Goal: Task Accomplishment & Management: Complete application form

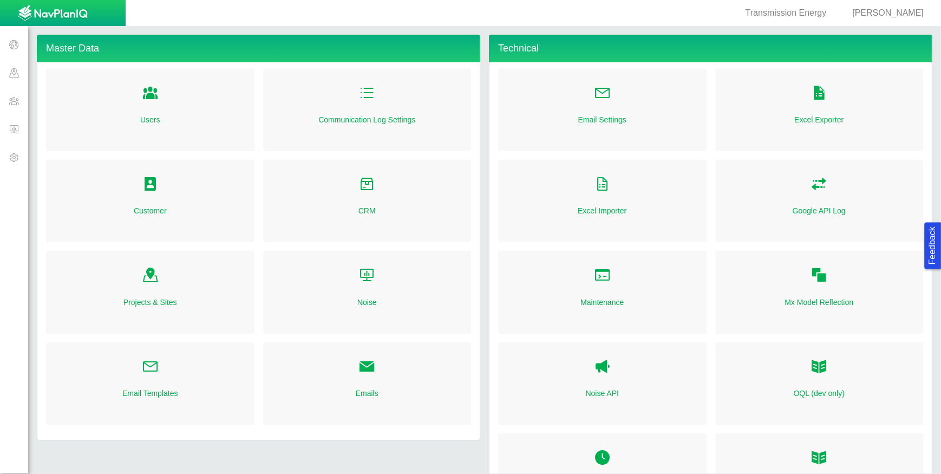
click at [887, 11] on span "[PERSON_NAME]" at bounding box center [887, 12] width 71 height 9
select select "48695170970943753"
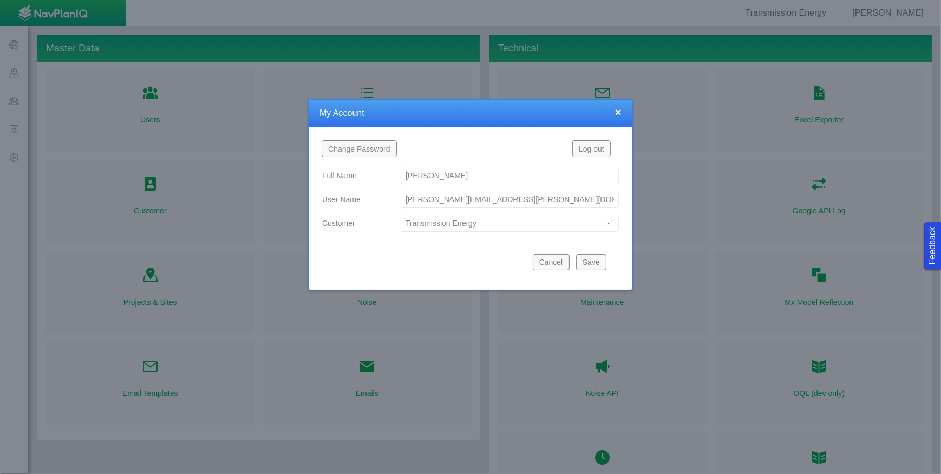
click at [607, 224] on select "Blue Green Solutions Coffee Magic Land Contract Services Starbucks TESTESTET Tr…" at bounding box center [510, 222] width 218 height 17
click at [590, 265] on button "Save" at bounding box center [591, 262] width 30 height 16
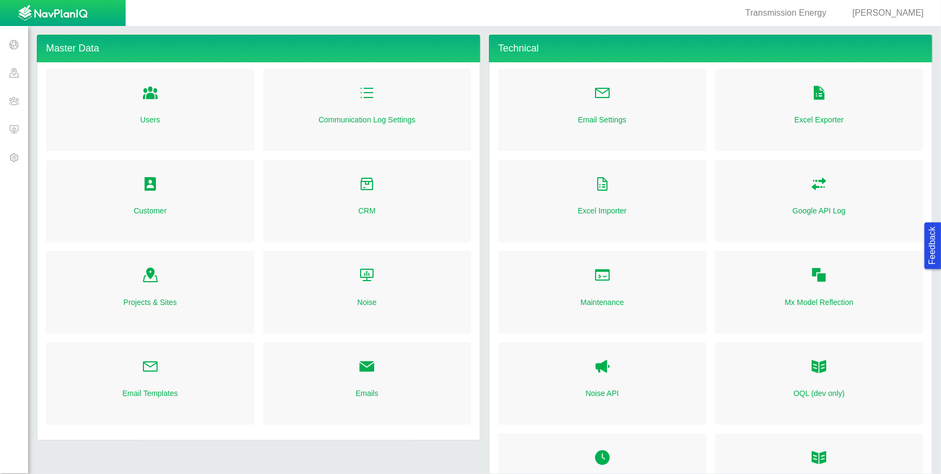
click at [11, 89] on span at bounding box center [14, 101] width 28 height 28
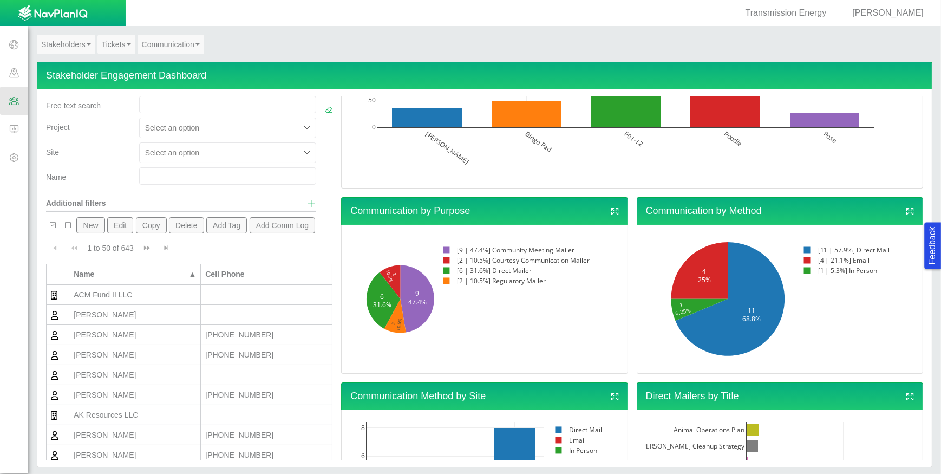
scroll to position [305, 0]
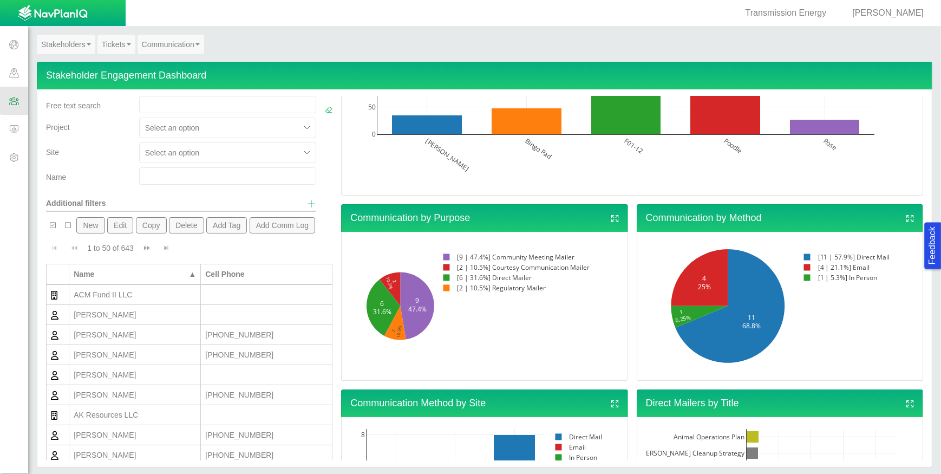
click at [125, 44] on link "Tickets" at bounding box center [116, 44] width 38 height 19
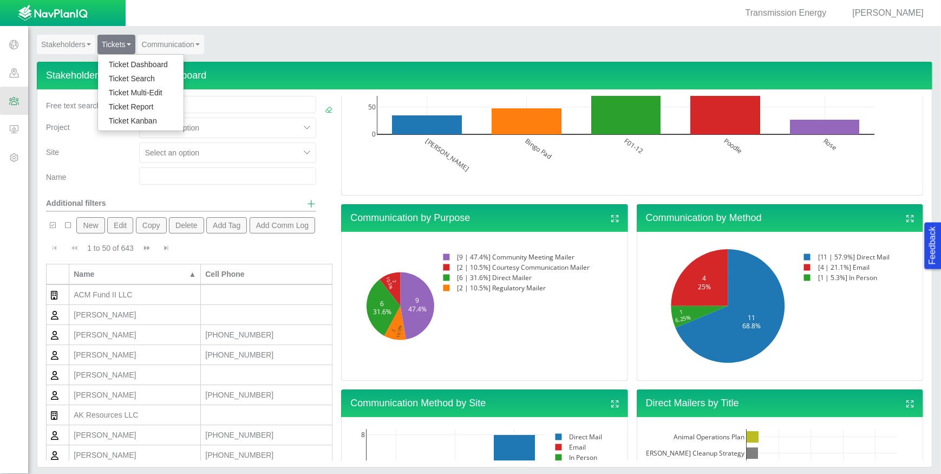
click at [119, 59] on link "Ticket Dashboard" at bounding box center [141, 64] width 86 height 14
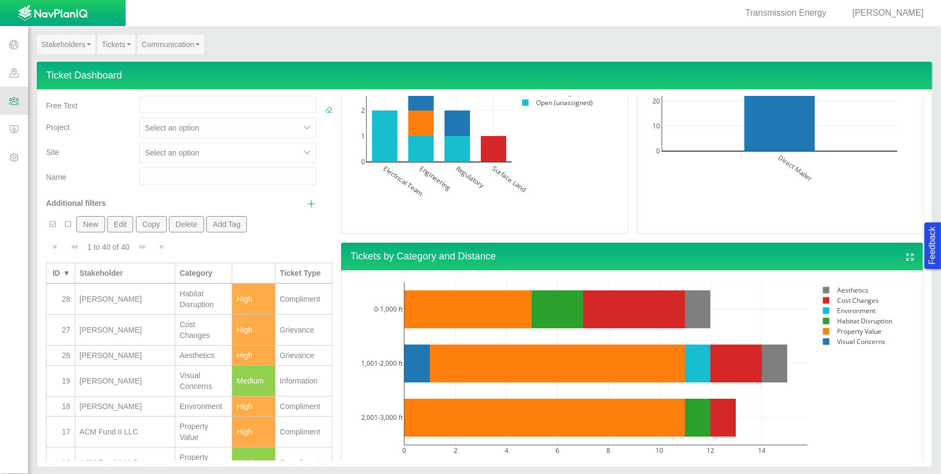
scroll to position [871, 0]
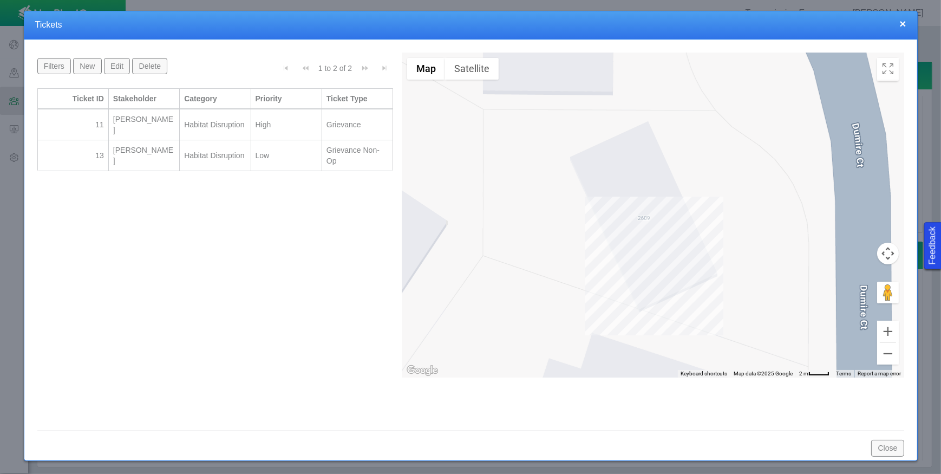
click at [902, 22] on button "×" at bounding box center [902, 23] width 6 height 11
click at [906, 23] on button "×" at bounding box center [902, 23] width 6 height 11
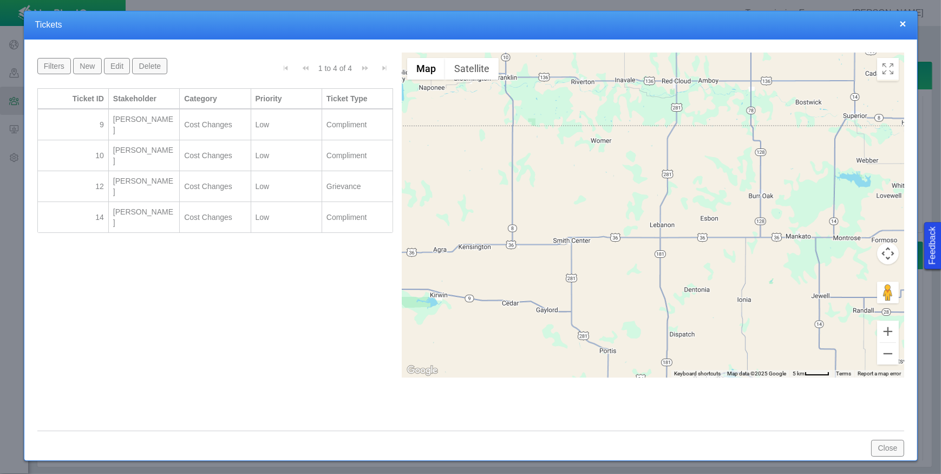
click at [902, 20] on button "×" at bounding box center [902, 23] width 6 height 11
click at [904, 21] on button "×" at bounding box center [902, 23] width 6 height 11
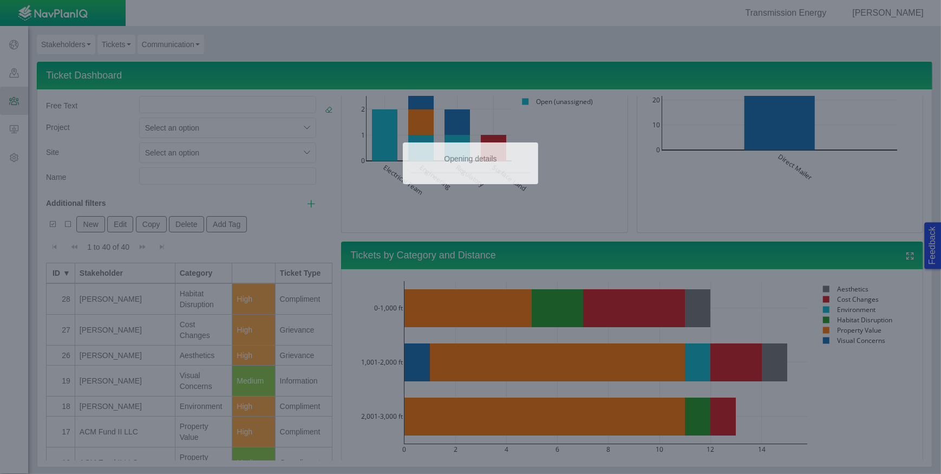
click at [698, 313] on div at bounding box center [470, 237] width 941 height 474
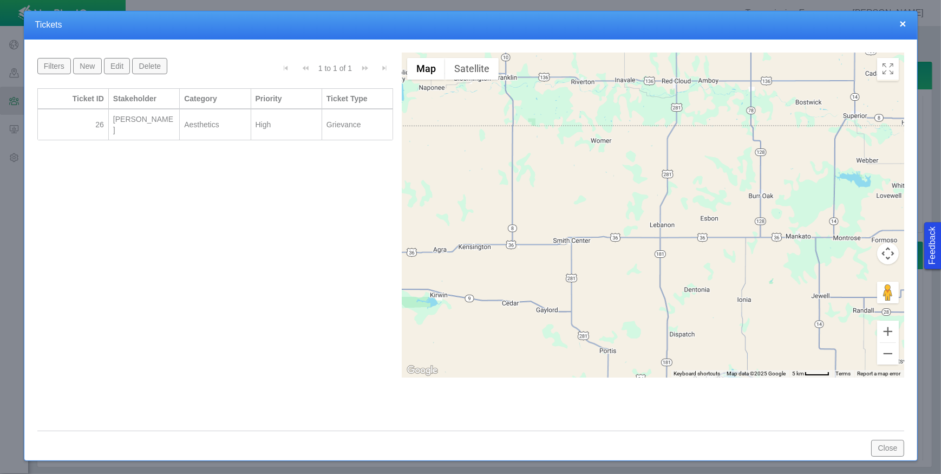
click at [904, 18] on button "×" at bounding box center [902, 23] width 6 height 11
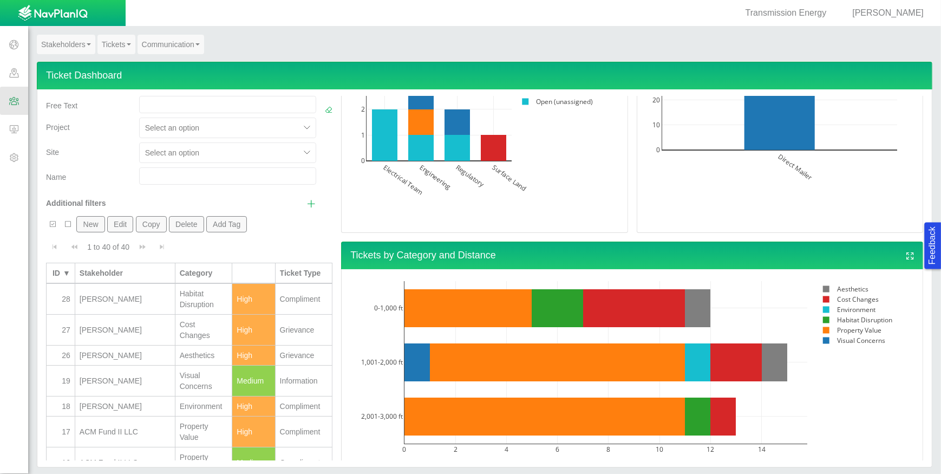
click at [95, 221] on button "New" at bounding box center [90, 224] width 28 height 16
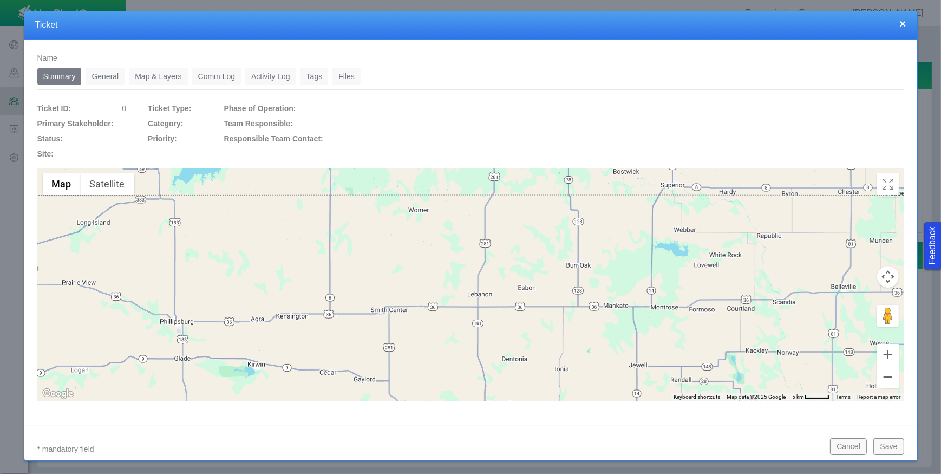
click at [112, 81] on link "General" at bounding box center [105, 76] width 39 height 17
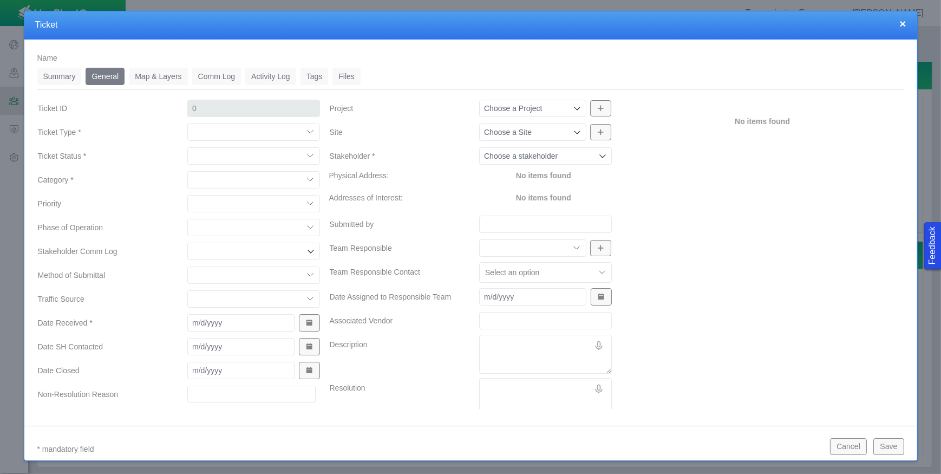
click at [598, 156] on icon at bounding box center [602, 156] width 9 height 9
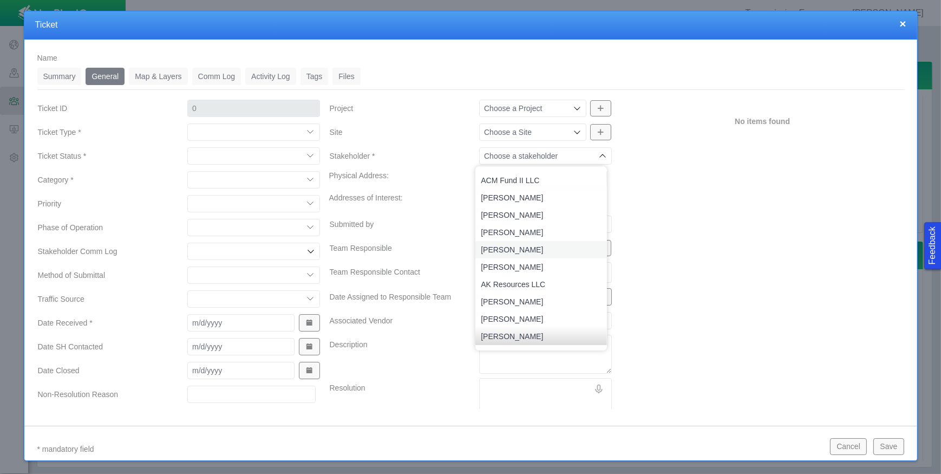
click at [527, 251] on span "[PERSON_NAME]" at bounding box center [541, 249] width 120 height 11
type input "[PERSON_NAME]"
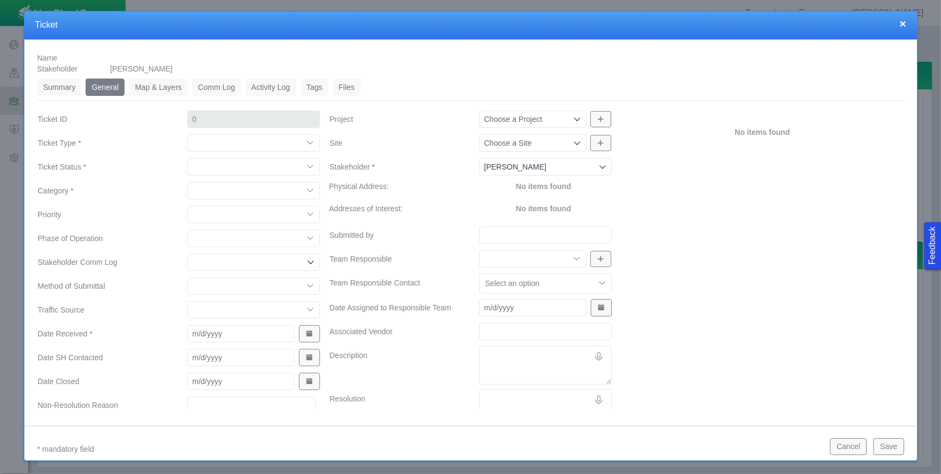
click at [573, 142] on icon at bounding box center [577, 143] width 9 height 9
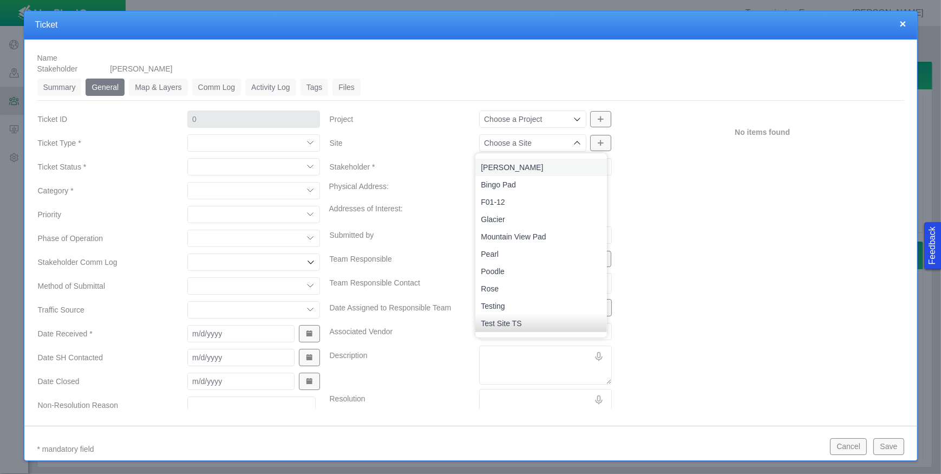
click at [531, 167] on span "[PERSON_NAME]" at bounding box center [541, 167] width 120 height 11
type input "[PERSON_NAME]"
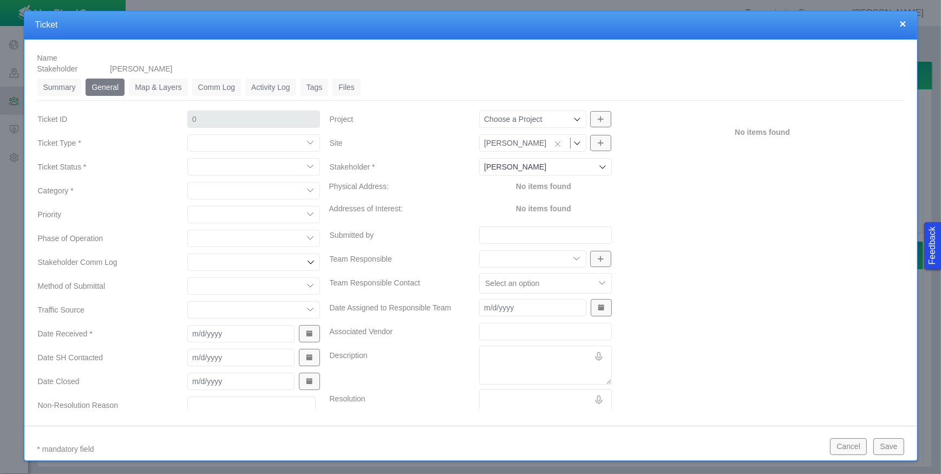
type input "29"
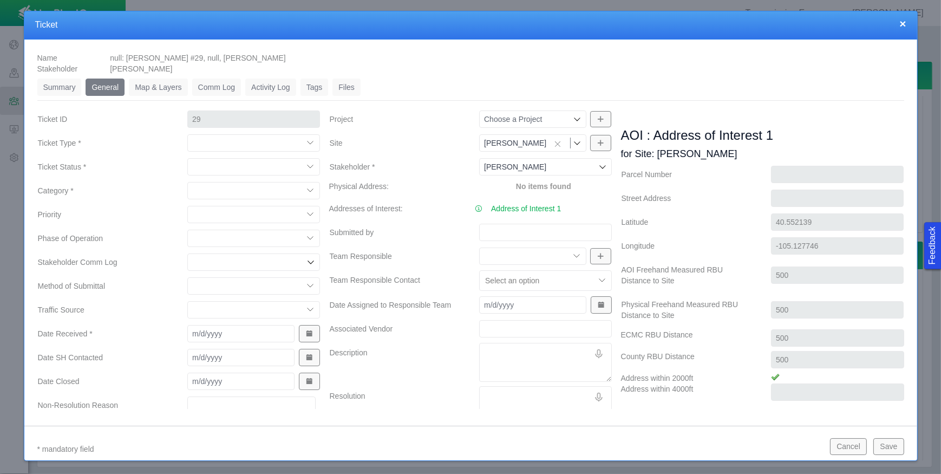
click at [308, 141] on select "Compliment Grievance Grievance Non-Op Information" at bounding box center [253, 142] width 133 height 17
click at [187, 134] on select "Compliment Grievance Grievance Non-Op Information" at bounding box center [253, 142] width 133 height 17
select select "149181737656674603"
click at [309, 162] on select "Closed (resolved) Closed (unreasonable) Closed (unresolved) Open (assigned) Ope…" at bounding box center [253, 166] width 133 height 17
select select "150026162586819926"
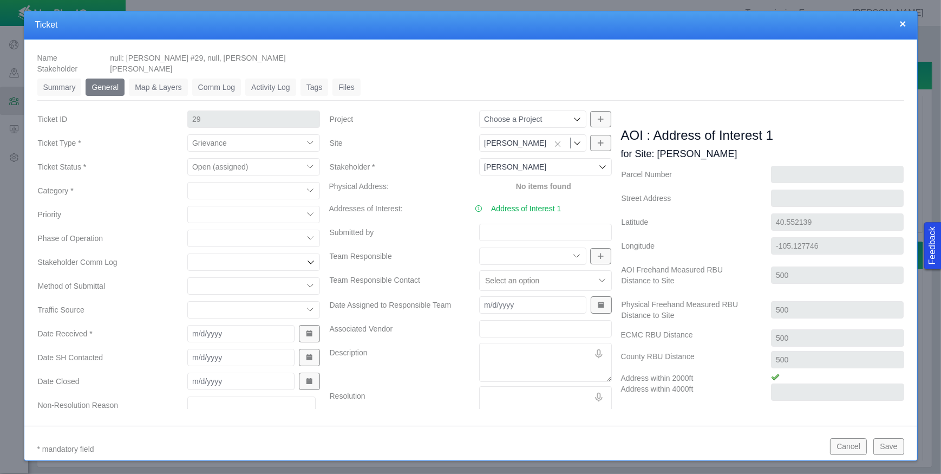
click at [187, 158] on select "Closed (resolved) Closed (unreasonable) Closed (unresolved) Open (assigned) Ope…" at bounding box center [253, 166] width 133 height 17
click at [310, 188] on select "Aesthetics Cost Changes Environment Habitat Disruption Property Value Visual Co…" at bounding box center [253, 190] width 133 height 17
select select "36873221949135658"
click at [187, 182] on select "Aesthetics Cost Changes Environment Habitat Disruption Property Value Visual Co…" at bounding box center [253, 190] width 133 height 17
click at [305, 213] on select "High Medium Low" at bounding box center [253, 214] width 133 height 17
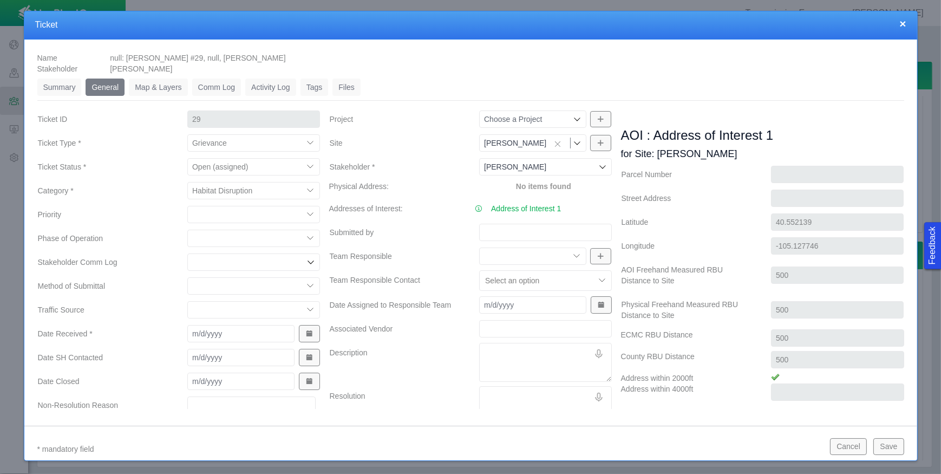
select select "High"
click at [187, 206] on select "High Medium Low" at bounding box center [253, 214] width 133 height 17
click at [305, 240] on select "Construction Pole Drives Line Runs Cleanup Supplying Power Operations" at bounding box center [253, 238] width 133 height 17
click at [187, 230] on select "Construction Pole Drives Line Runs Cleanup Supplying Power Operations" at bounding box center [253, 238] width 133 height 17
click at [308, 238] on select "Construction Pole Drives Line Runs Cleanup Supplying Power Operations" at bounding box center [253, 238] width 133 height 17
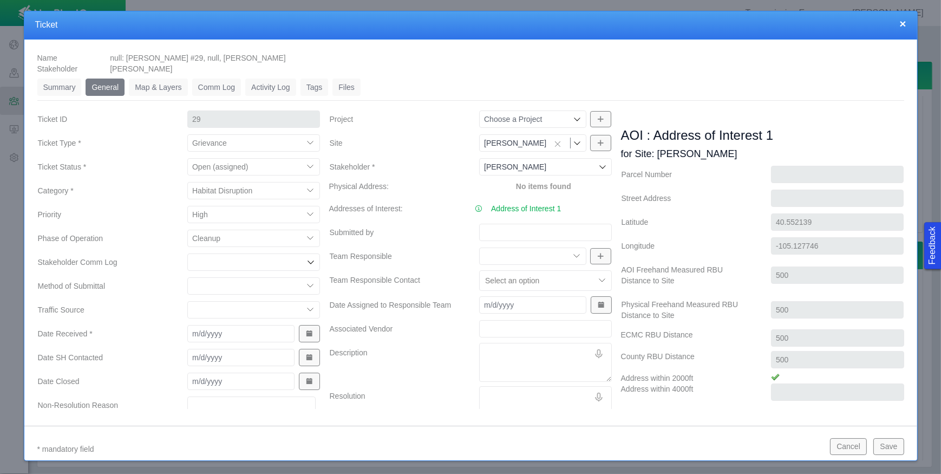
select select "107241966126812687"
click at [187, 230] on select "Construction Pole Drives Line Runs Cleanup Supplying Power Operations" at bounding box center [253, 238] width 133 height 17
click at [311, 262] on icon at bounding box center [310, 262] width 9 height 9
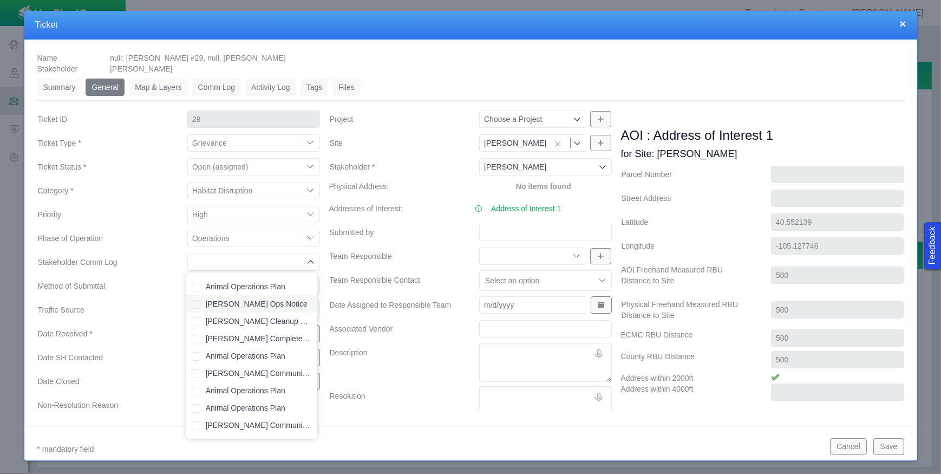
click at [273, 304] on label "[PERSON_NAME] Ops Notice" at bounding box center [259, 303] width 106 height 11
checkbox input "true"
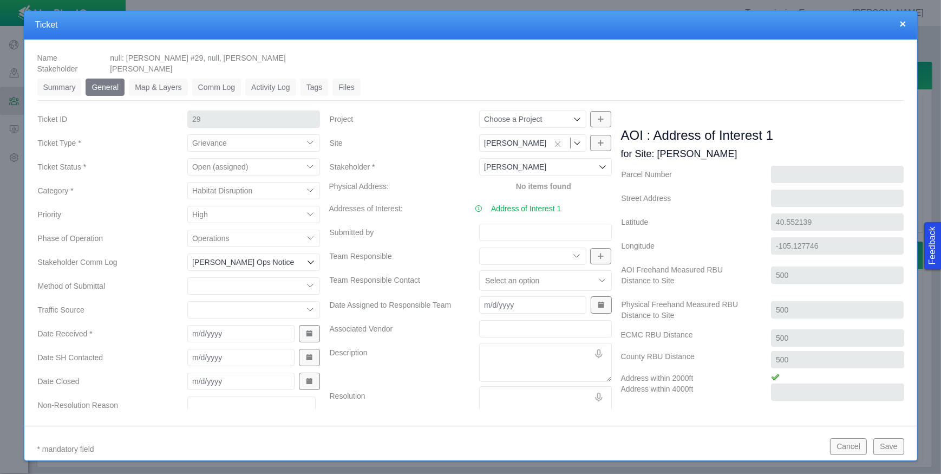
click at [141, 328] on label "Date Received *" at bounding box center [104, 333] width 150 height 19
click at [187, 328] on input "Date Received *" at bounding box center [240, 333] width 107 height 17
click at [312, 286] on select "Email In Person Mail Phone Text Website Social Media" at bounding box center [253, 285] width 133 height 17
select select "153685337284019056"
click at [187, 277] on select "Email In Person Mail Phone Text Website Social Media" at bounding box center [253, 285] width 133 height 17
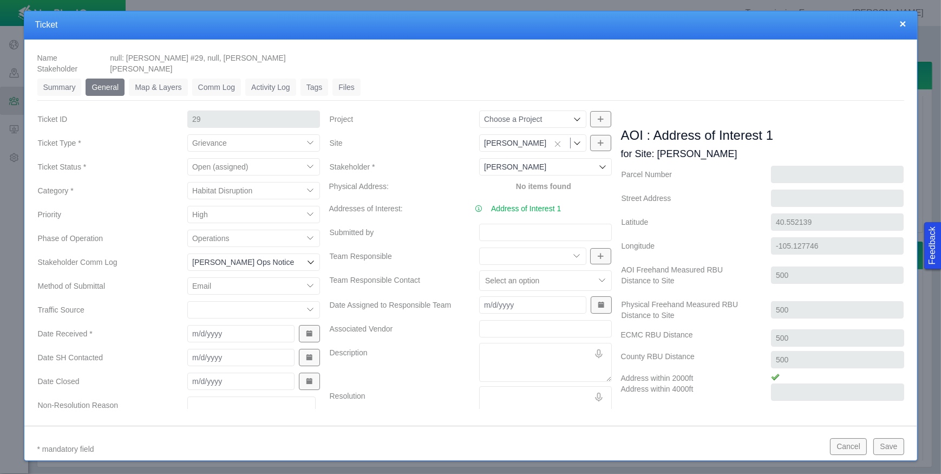
click at [305, 336] on span "Show Date Picker" at bounding box center [309, 334] width 8 height 8
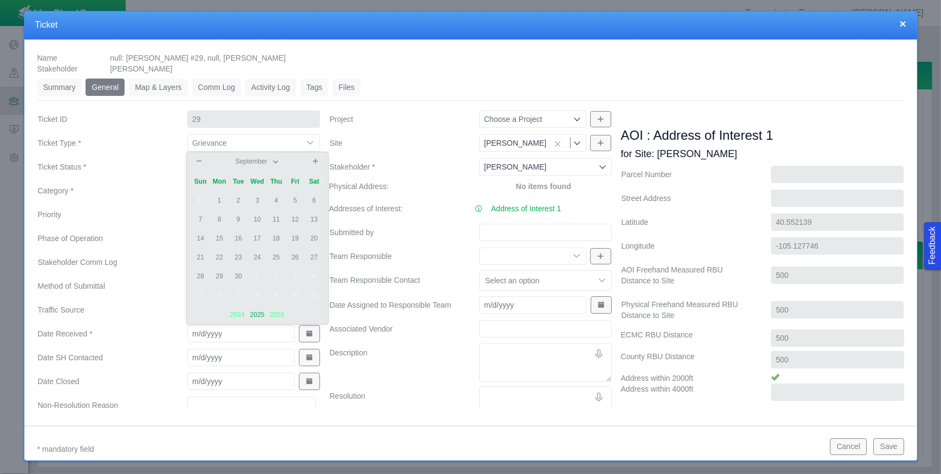
click at [243, 197] on td "2" at bounding box center [238, 200] width 19 height 19
type input "[DATE]"
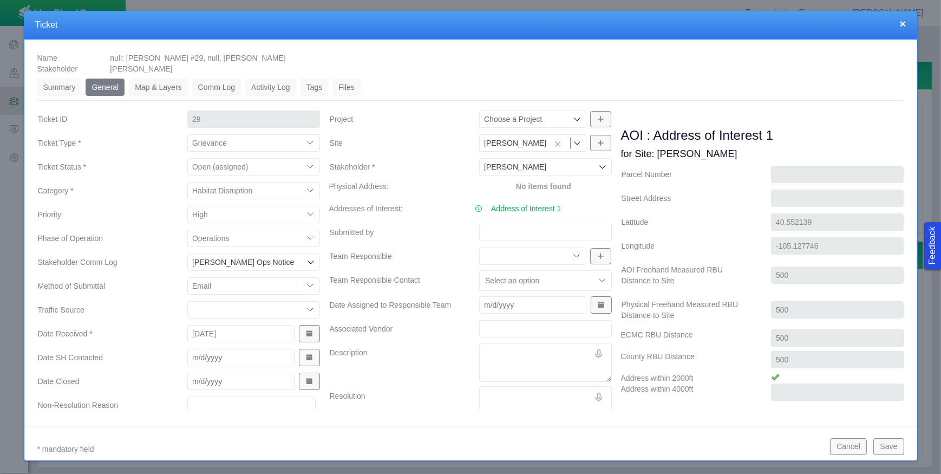
click at [568, 258] on select "Electrical Team Engineering Mineral Land Pipe Fitters Regulatory Surface Land" at bounding box center [532, 255] width 107 height 17
select select "32651097298449173"
click at [479, 247] on select "Electrical Team Engineering Mineral Land Pipe Fitters Regulatory Surface Land" at bounding box center [532, 255] width 107 height 17
click at [573, 254] on select "Electrical Team Engineering Mineral Land Pipe Fitters Regulatory Surface Land" at bounding box center [532, 255] width 107 height 17
click at [455, 267] on div "Team Responsible Electrical Team Engineering Mineral Land Pipe Fitters Regulato…" at bounding box center [471, 258] width 292 height 24
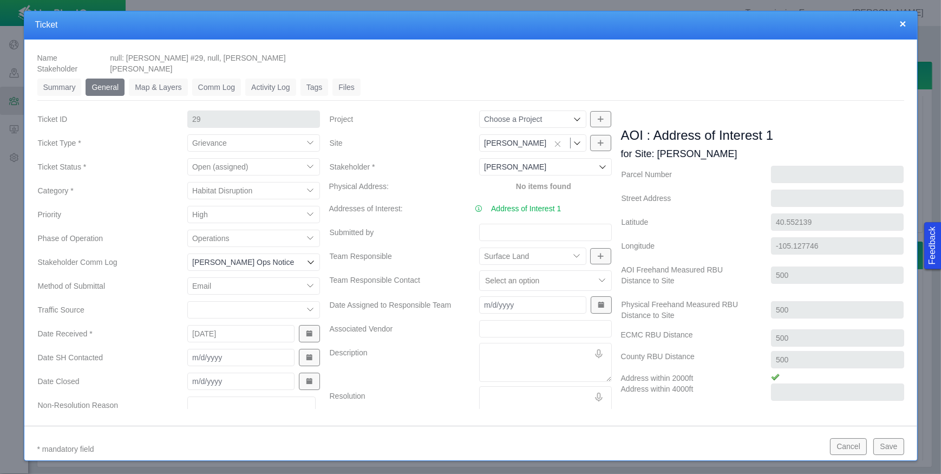
click at [533, 280] on div at bounding box center [537, 280] width 105 height 13
click at [425, 263] on label "Team Responsible" at bounding box center [396, 255] width 150 height 19
click at [479, 263] on select "Electrical Team Engineering Mineral Land Pipe Fitters Regulatory Surface Land" at bounding box center [532, 255] width 107 height 17
click at [891, 446] on button "Save" at bounding box center [888, 446] width 30 height 16
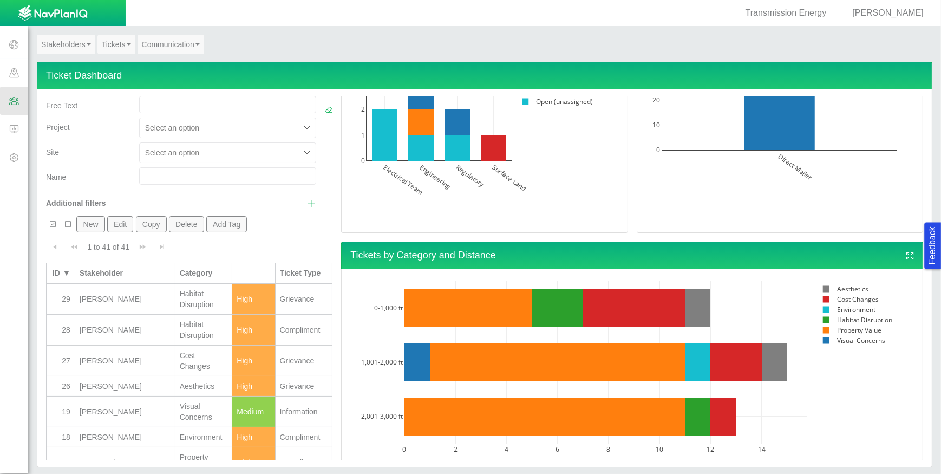
click at [150, 381] on div "[PERSON_NAME]" at bounding box center [125, 386] width 91 height 11
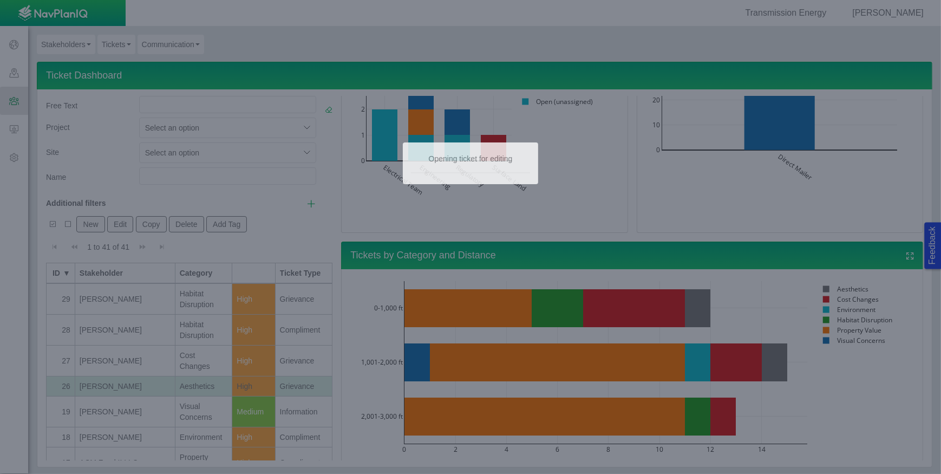
type input "26"
type input "[DATE]"
select select "149181737656674603"
select select "High"
select select "150026162586819517"
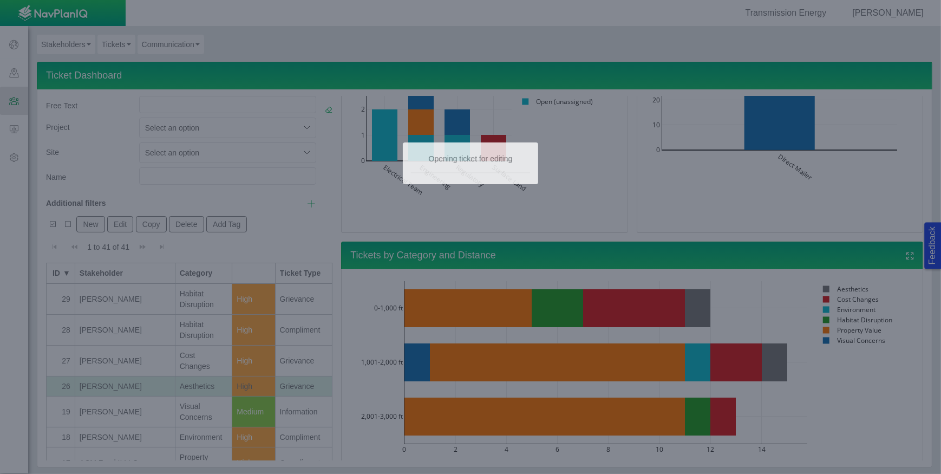
select select "36873221949135478"
type input "[PERSON_NAME]"
select select "107241966126786600"
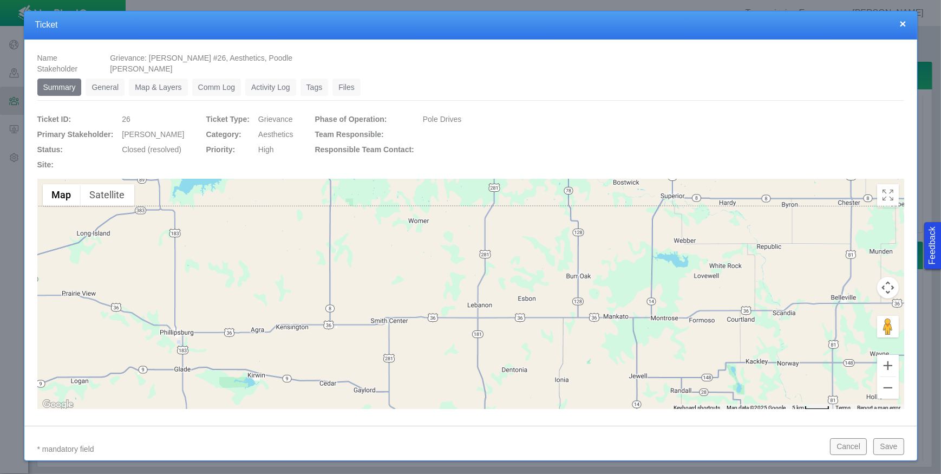
click at [105, 86] on link "General" at bounding box center [105, 87] width 39 height 17
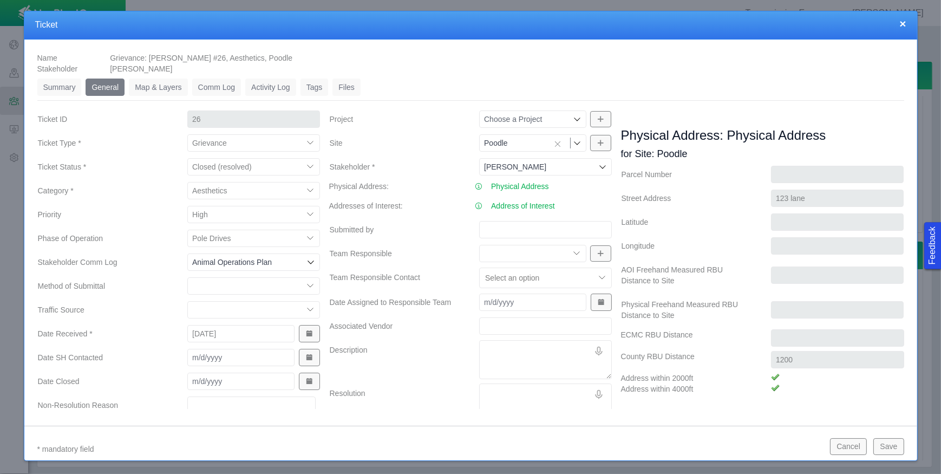
click at [902, 22] on button "×" at bounding box center [902, 23] width 6 height 11
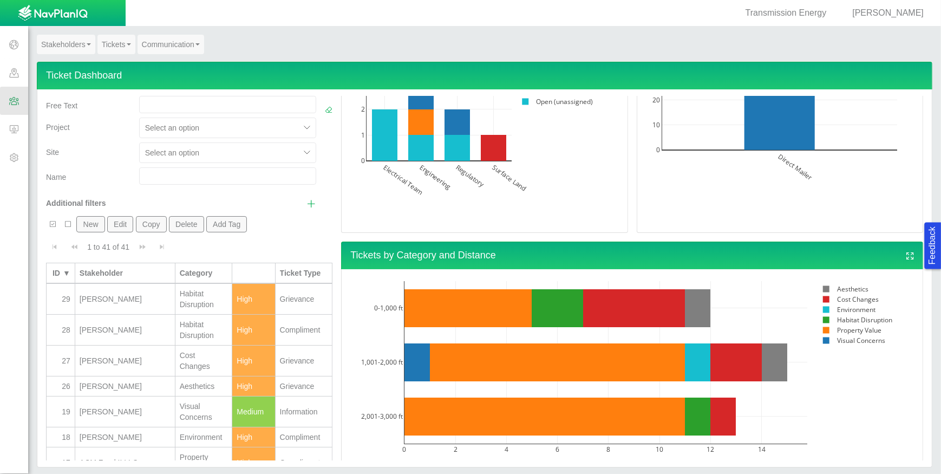
click at [94, 224] on button "New" at bounding box center [90, 224] width 28 height 16
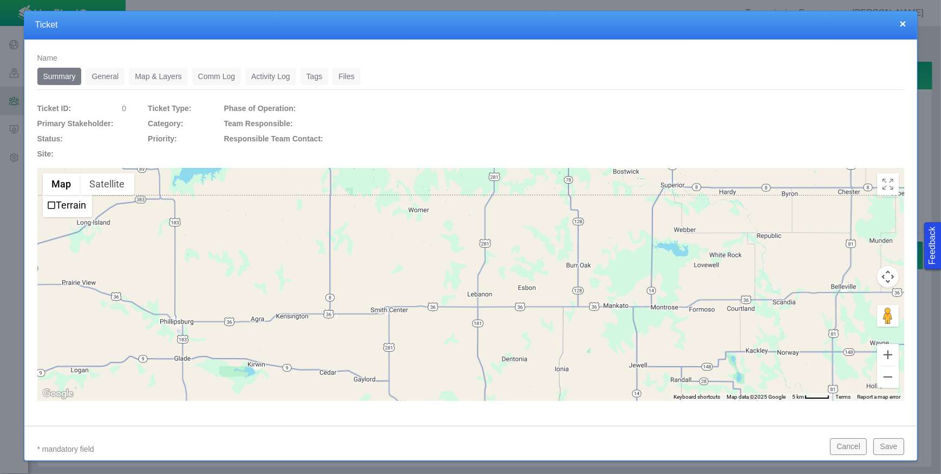
click at [92, 76] on link "General" at bounding box center [105, 76] width 39 height 17
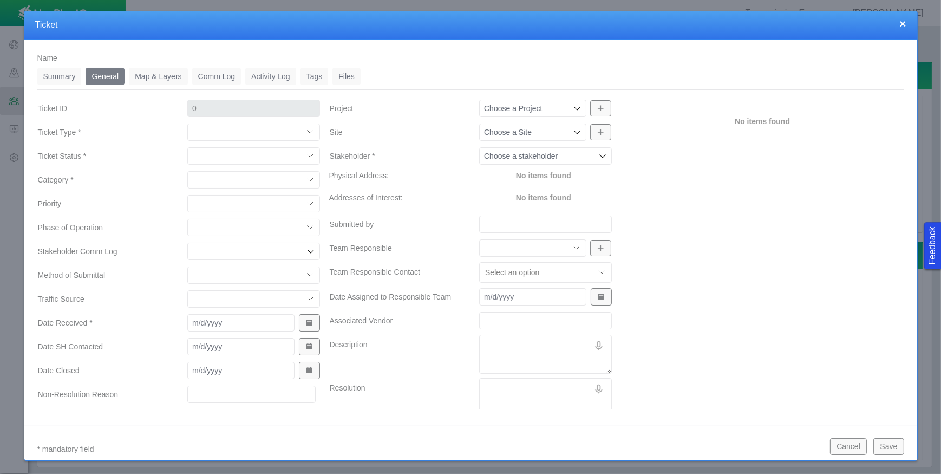
click at [599, 156] on icon at bounding box center [602, 156] width 9 height 9
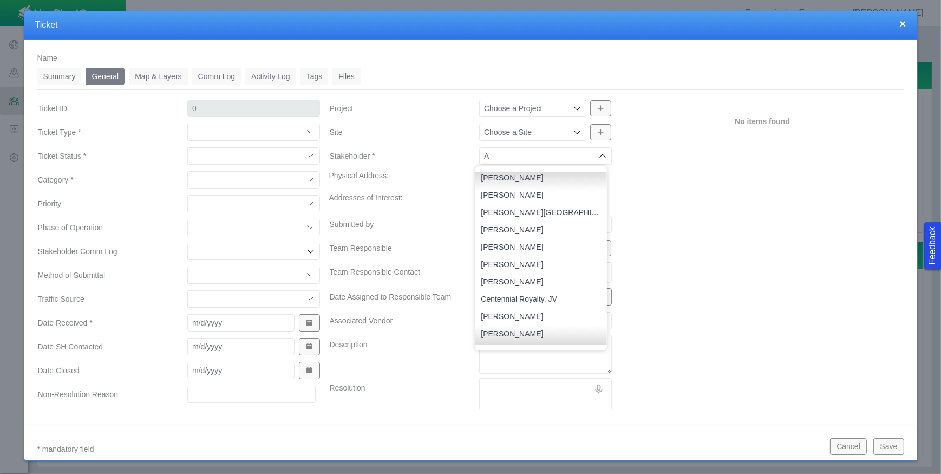
scroll to position [0, 0]
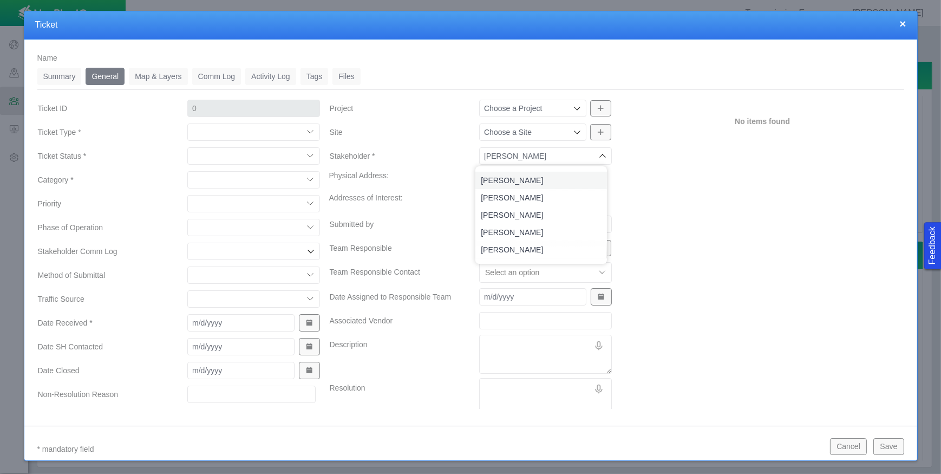
click at [541, 181] on span "[PERSON_NAME]" at bounding box center [541, 180] width 120 height 11
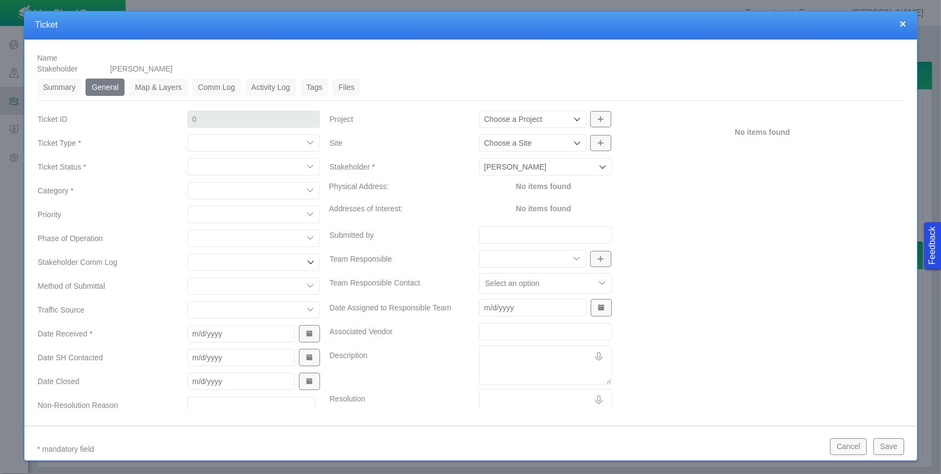
type input "[PERSON_NAME]"
click at [574, 139] on icon at bounding box center [577, 143] width 9 height 9
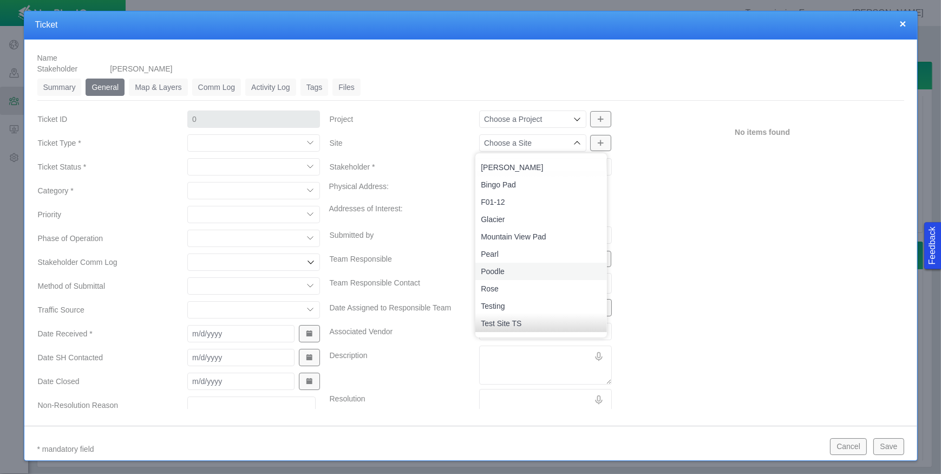
click at [518, 270] on span "Poodle" at bounding box center [541, 271] width 120 height 11
type input "Poodle"
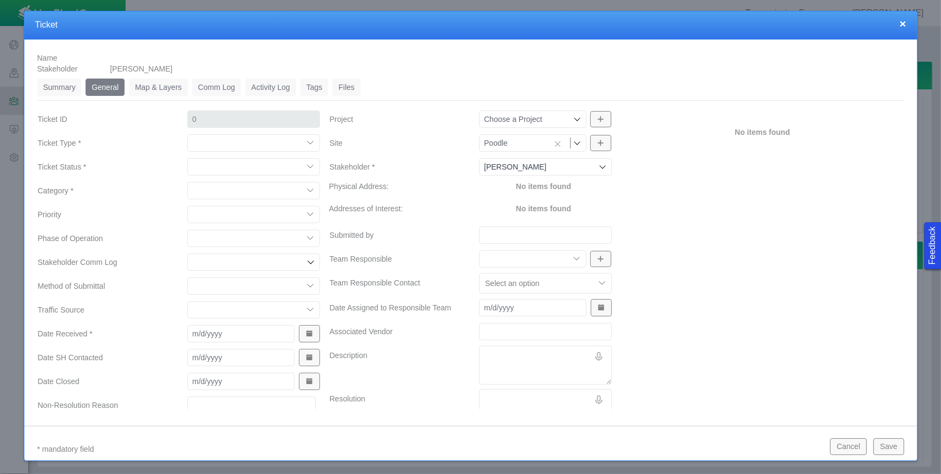
type input "30"
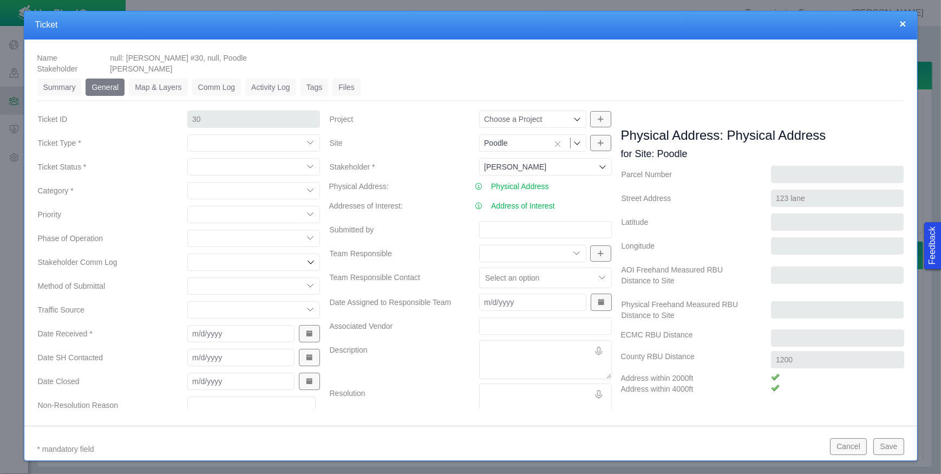
click at [308, 142] on select "Compliment Grievance Grievance Non-Op Information" at bounding box center [253, 142] width 133 height 17
click at [187, 134] on select "Compliment Grievance Grievance Non-Op Information" at bounding box center [253, 142] width 133 height 17
select select "149181737656674603"
click at [307, 168] on select "Closed (resolved) Closed (unreasonable) Closed (unresolved) Open (assigned) Ope…" at bounding box center [253, 166] width 133 height 17
select select "150026162586820048"
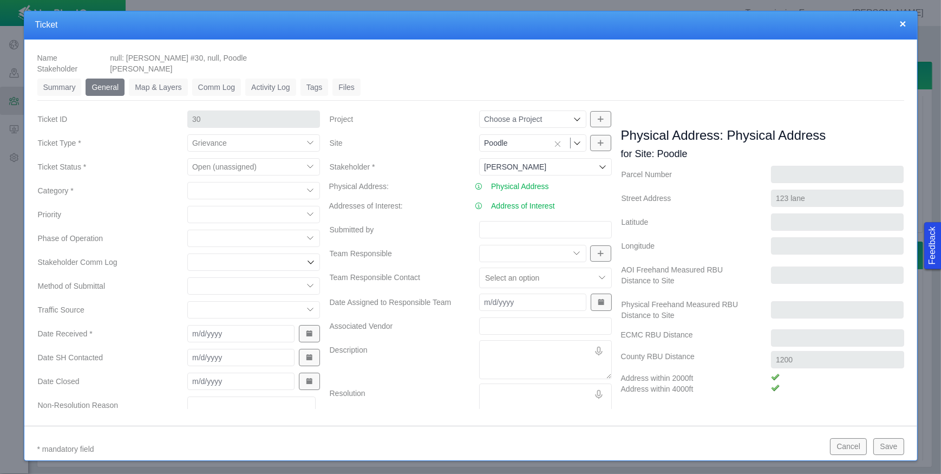
click at [187, 158] on select "Closed (resolved) Closed (unreasonable) Closed (unresolved) Open (assigned) Ope…" at bounding box center [253, 166] width 133 height 17
click at [306, 188] on select "Aesthetics Cost Changes Environment Habitat Disruption Property Value Visual Co…" at bounding box center [253, 190] width 133 height 17
select select "36873221949135658"
click at [187, 182] on select "Aesthetics Cost Changes Environment Habitat Disruption Property Value Visual Co…" at bounding box center [253, 190] width 133 height 17
click at [302, 216] on select "High Medium Low" at bounding box center [253, 214] width 133 height 17
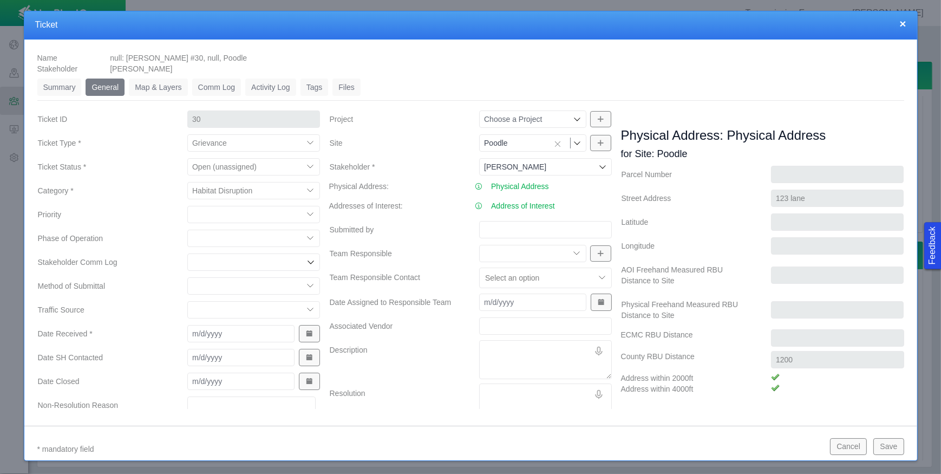
select select "High"
click at [187, 206] on select "High Medium Low" at bounding box center [253, 214] width 133 height 17
click at [311, 238] on select "Construction Pole Drives Line Runs Cleanup Supplying Power Operations" at bounding box center [253, 238] width 133 height 17
select select "107241966126812687"
click at [187, 230] on select "Construction Pole Drives Line Runs Cleanup Supplying Power Operations" at bounding box center [253, 238] width 133 height 17
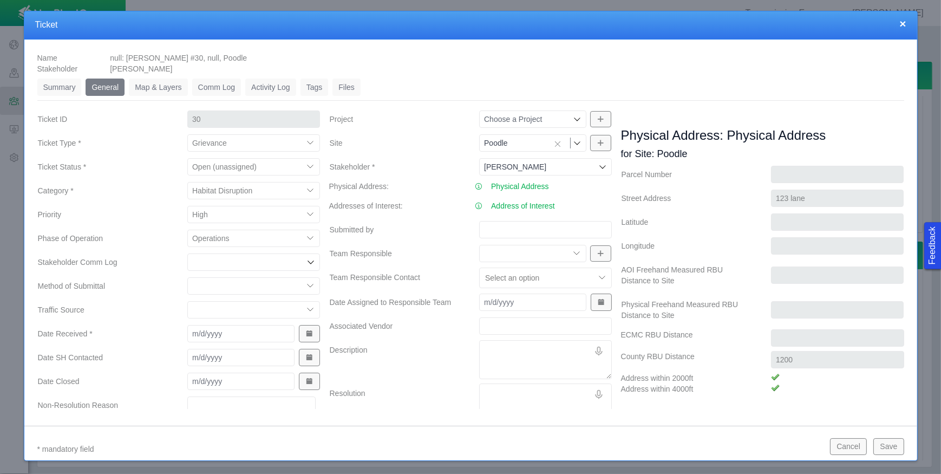
click at [306, 264] on icon at bounding box center [310, 262] width 9 height 9
click at [292, 289] on label "Animal Operations Plan" at bounding box center [259, 286] width 106 height 11
checkbox input "true"
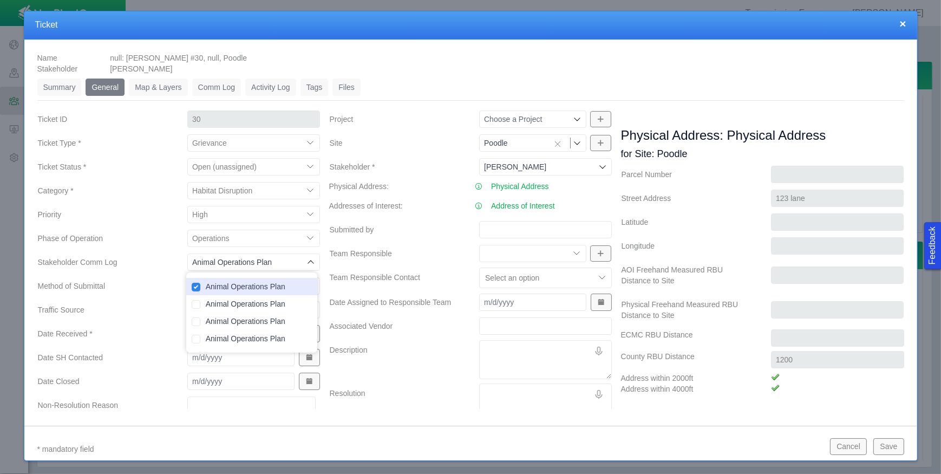
click at [142, 303] on label "Traffic Source" at bounding box center [104, 309] width 150 height 19
click at [187, 303] on select "Direct Mailer Meeting Employee Discussion Website Customer Support Social Media…" at bounding box center [253, 309] width 133 height 17
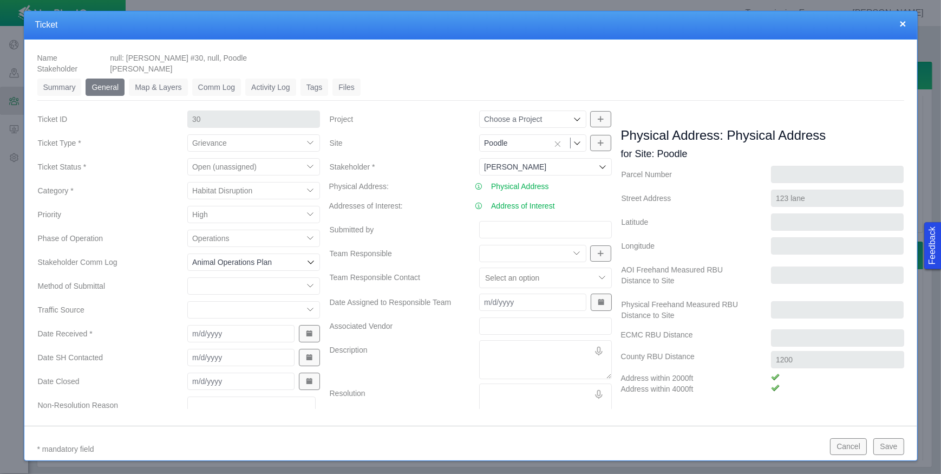
click at [305, 284] on select "Email In Person Mail Phone Text Website Social Media" at bounding box center [253, 285] width 133 height 17
select select "153685337284019162"
click at [187, 277] on select "Email In Person Mail Phone Text Website Social Media" at bounding box center [253, 285] width 133 height 17
click at [305, 309] on select "Direct Mailer Meeting Employee Discussion Website Customer Support Social Media…" at bounding box center [253, 309] width 133 height 17
click at [123, 327] on label "Date Received *" at bounding box center [104, 333] width 150 height 19
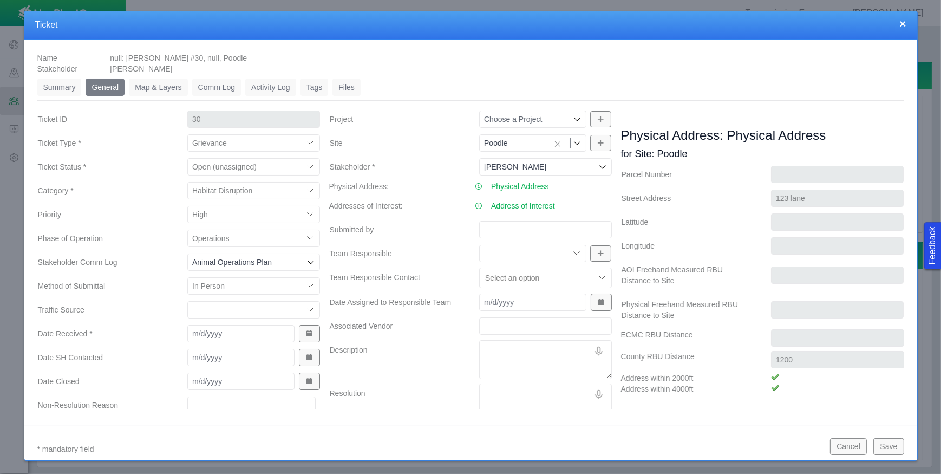
click at [187, 327] on input "Date Received *" at bounding box center [240, 333] width 107 height 17
click at [305, 332] on span "Show Date Picker" at bounding box center [309, 334] width 8 height 8
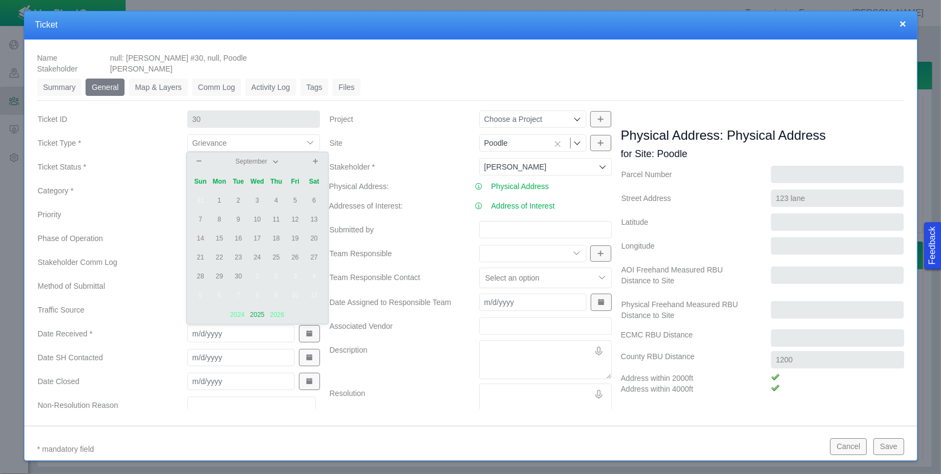
click at [233, 197] on td "2" at bounding box center [238, 200] width 19 height 19
type input "[DATE]"
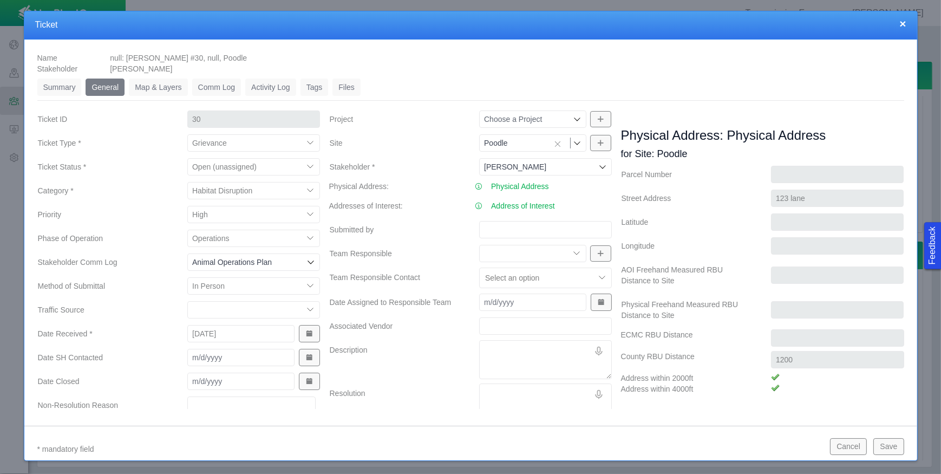
click at [573, 251] on select "Electrical Team Engineering Mineral Land Pipe Fitters Regulatory Surface Land" at bounding box center [532, 253] width 107 height 17
select select "32651097298449173"
click at [479, 245] on select "Electrical Team Engineering Mineral Land Pipe Fitters Regulatory Surface Land" at bounding box center [532, 253] width 107 height 17
click at [888, 445] on button "Save" at bounding box center [888, 446] width 30 height 16
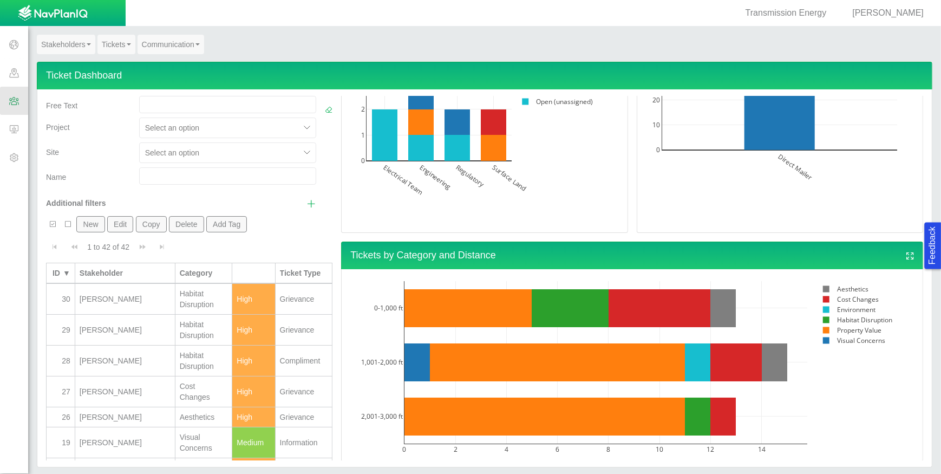
click at [108, 45] on link "Tickets" at bounding box center [116, 44] width 38 height 19
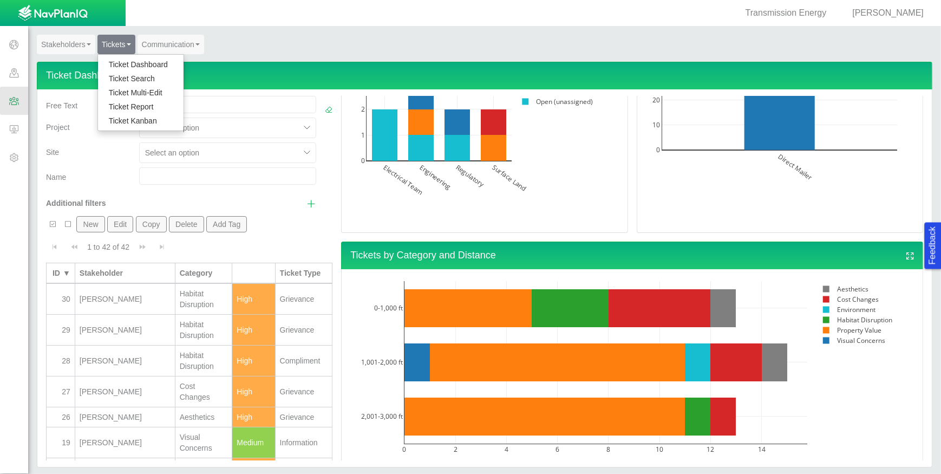
click at [112, 58] on link "Ticket Dashboard" at bounding box center [141, 64] width 86 height 14
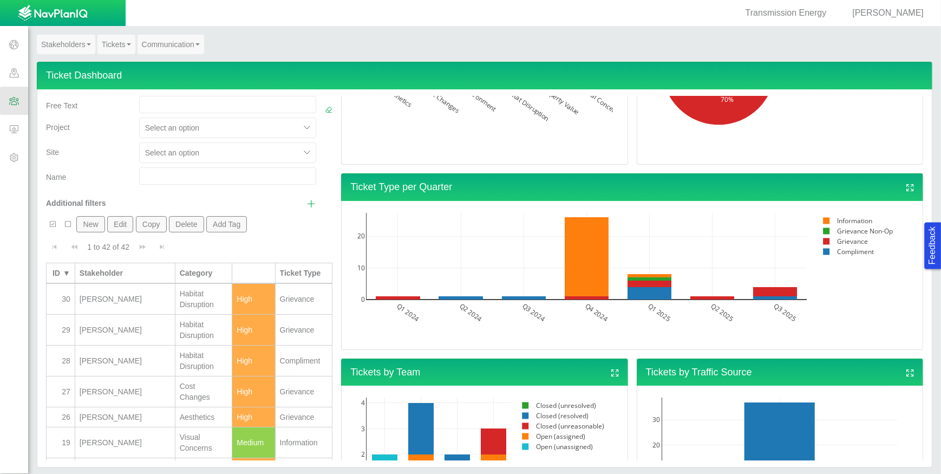
scroll to position [541, 0]
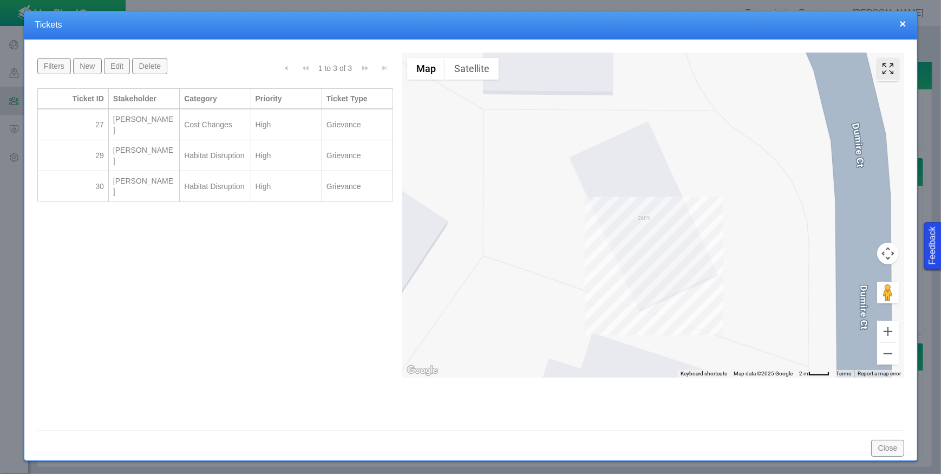
click at [893, 66] on icon "Toggle Fullscreen in browser window" at bounding box center [888, 69] width 22 height 22
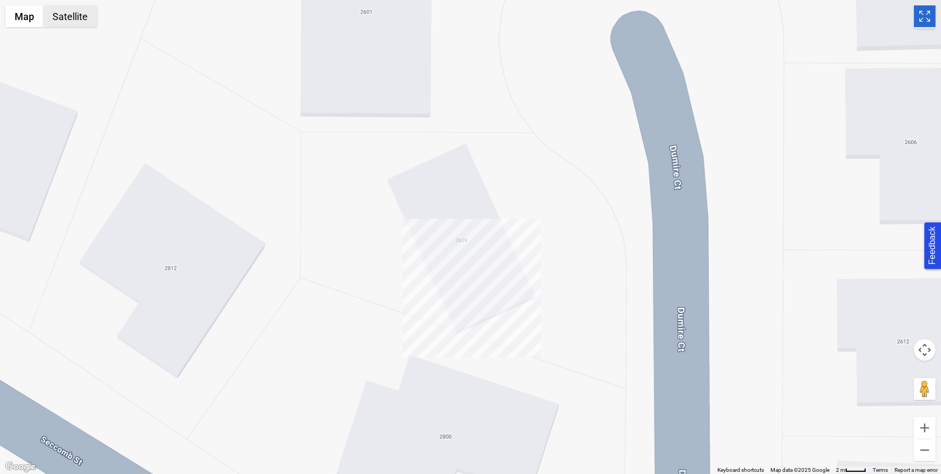
click at [71, 23] on button "Satellite" at bounding box center [70, 16] width 54 height 22
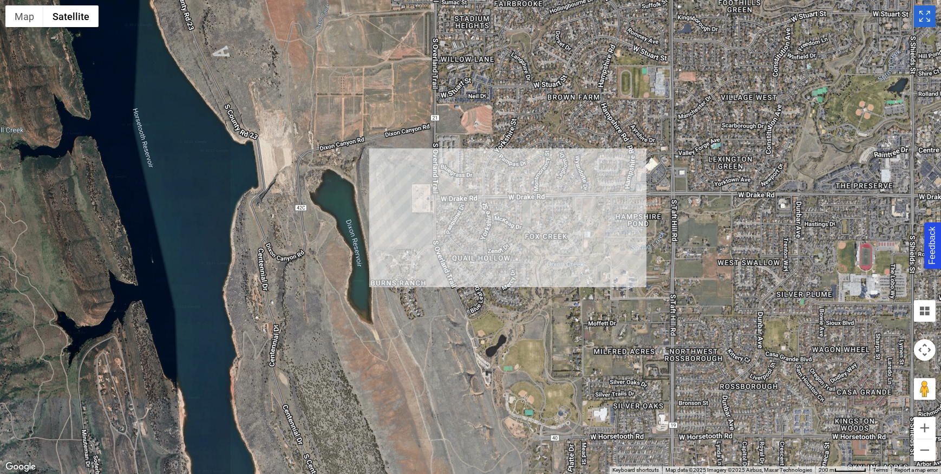
click at [511, 200] on div at bounding box center [470, 237] width 941 height 474
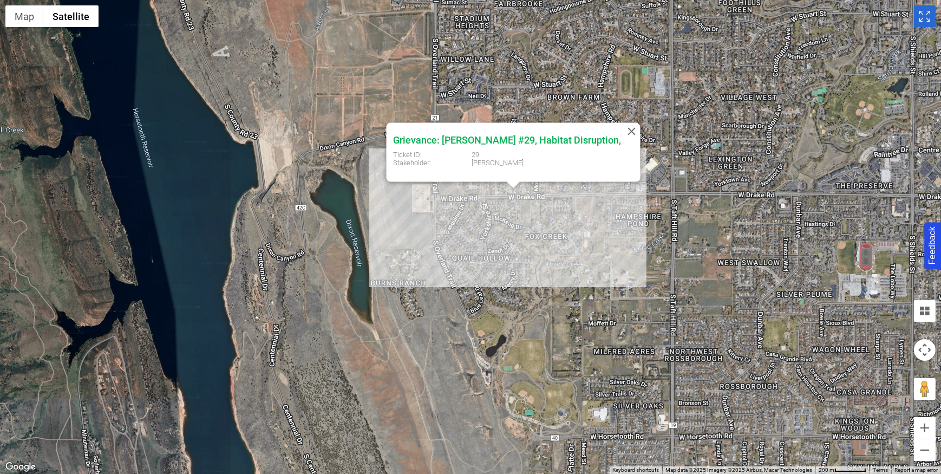
click at [925, 21] on icon "Toggle Fullscreen in browser window" at bounding box center [925, 16] width 22 height 22
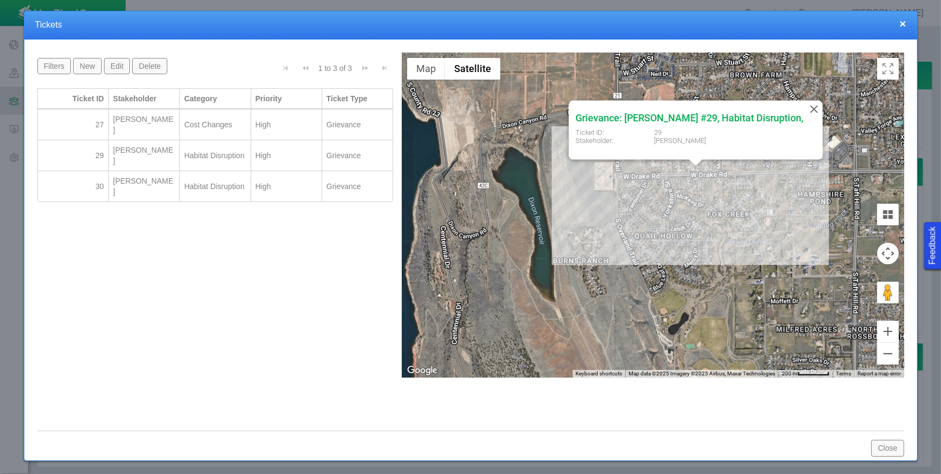
click at [904, 24] on button "×" at bounding box center [902, 23] width 6 height 11
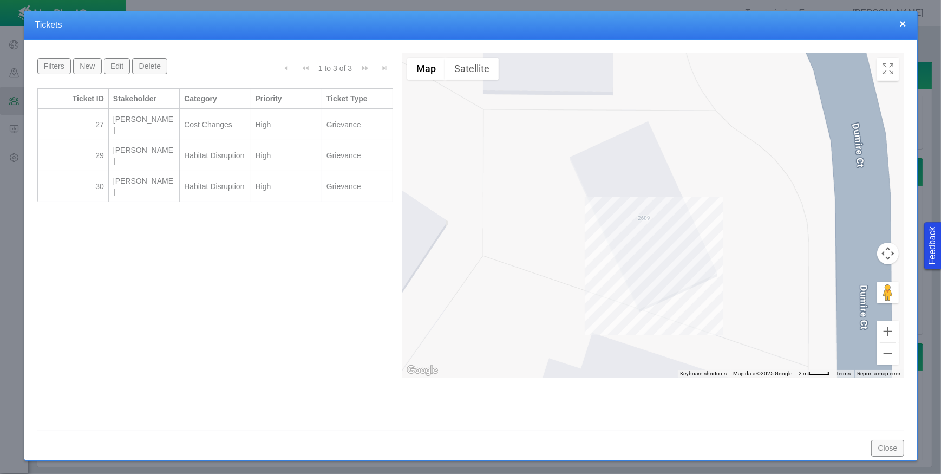
click at [904, 24] on button "×" at bounding box center [902, 23] width 6 height 11
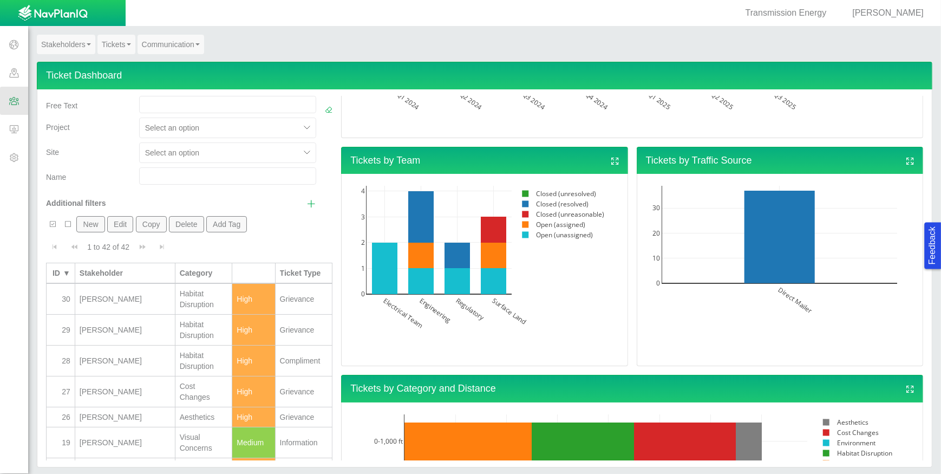
scroll to position [871, 0]
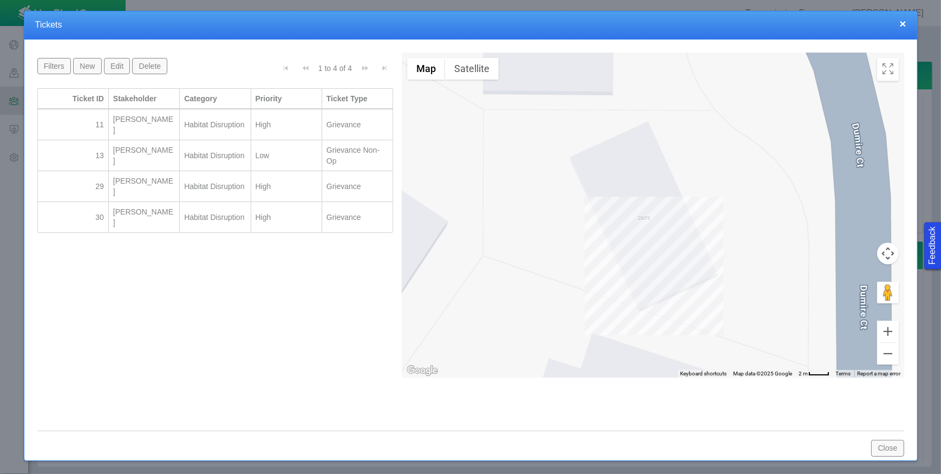
click at [904, 22] on button "×" at bounding box center [902, 23] width 6 height 11
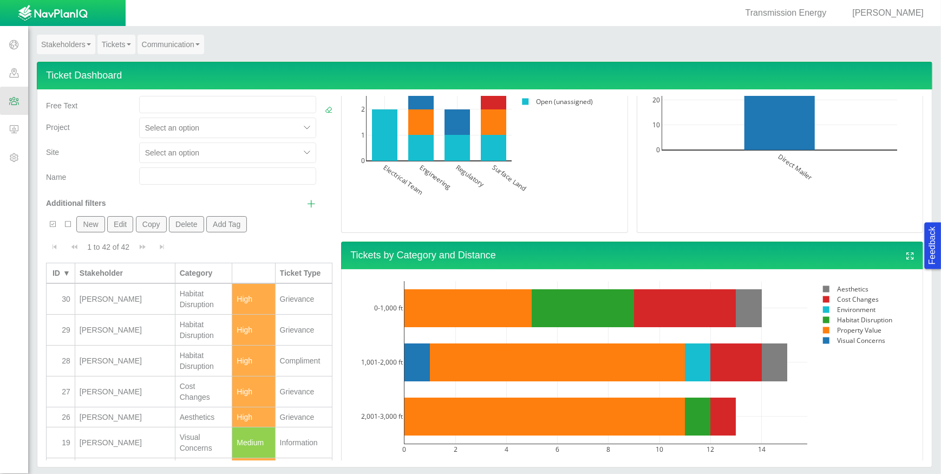
click at [75, 41] on link "Stakeholders" at bounding box center [66, 44] width 58 height 19
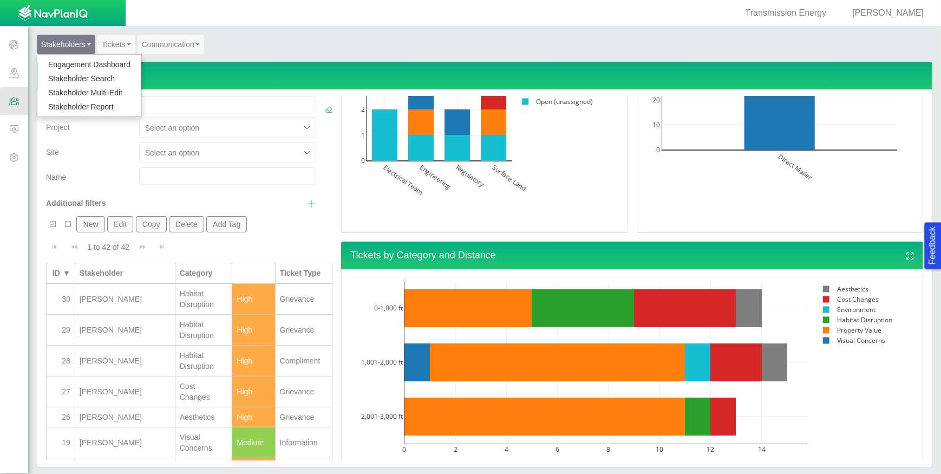
click at [88, 63] on link "Engagement Dashboard" at bounding box center [89, 64] width 104 height 14
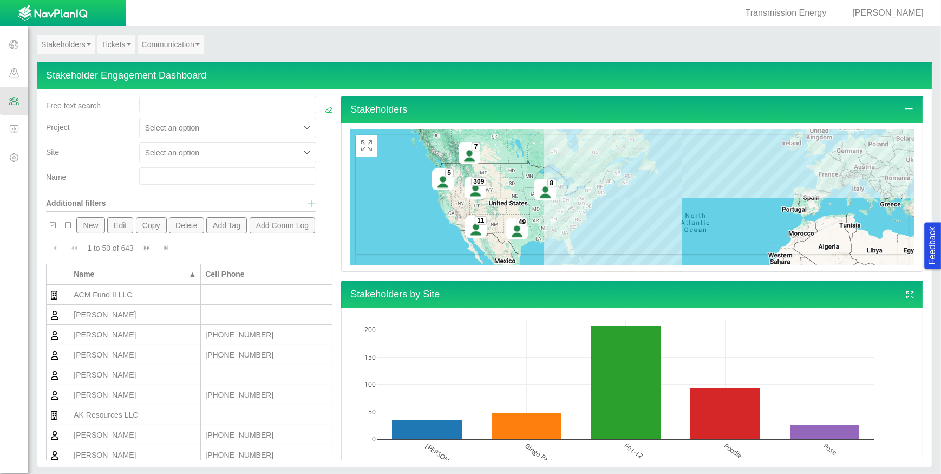
click at [92, 227] on button "New" at bounding box center [90, 225] width 28 height 16
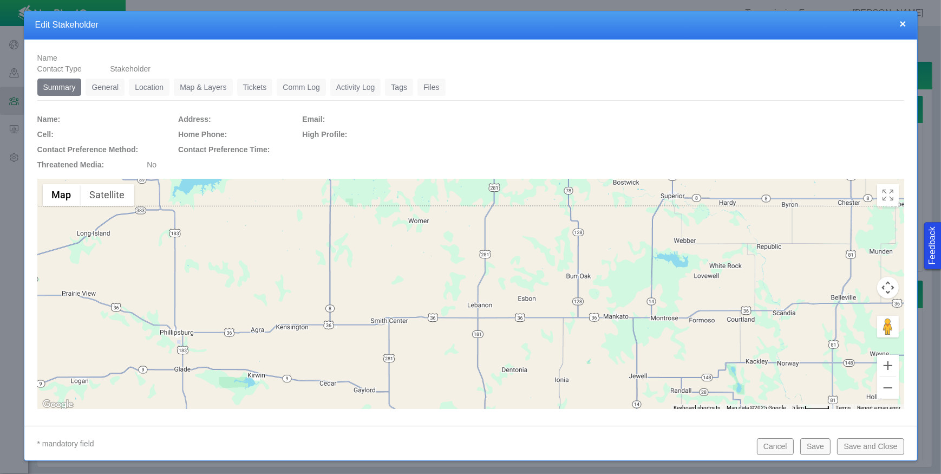
click at [110, 91] on link "General" at bounding box center [105, 87] width 39 height 17
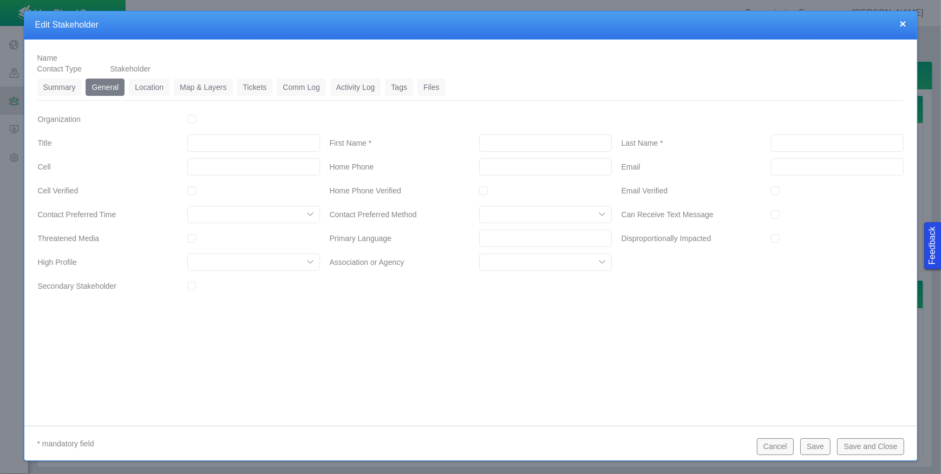
click at [560, 139] on input "First Name *" at bounding box center [545, 142] width 133 height 17
type input "[PERSON_NAME]"
click at [794, 141] on input "Last Name *" at bounding box center [837, 142] width 133 height 17
type input "S"
type input "Spike"
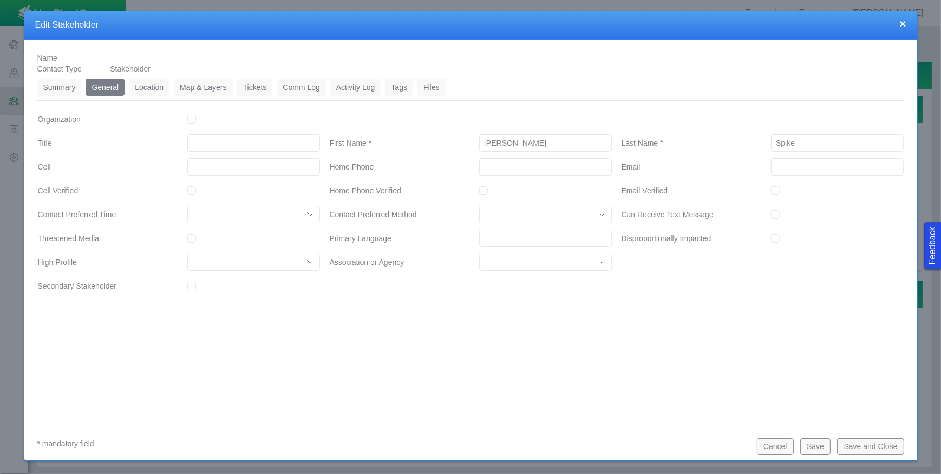
click at [141, 88] on link "Location" at bounding box center [149, 87] width 41 height 17
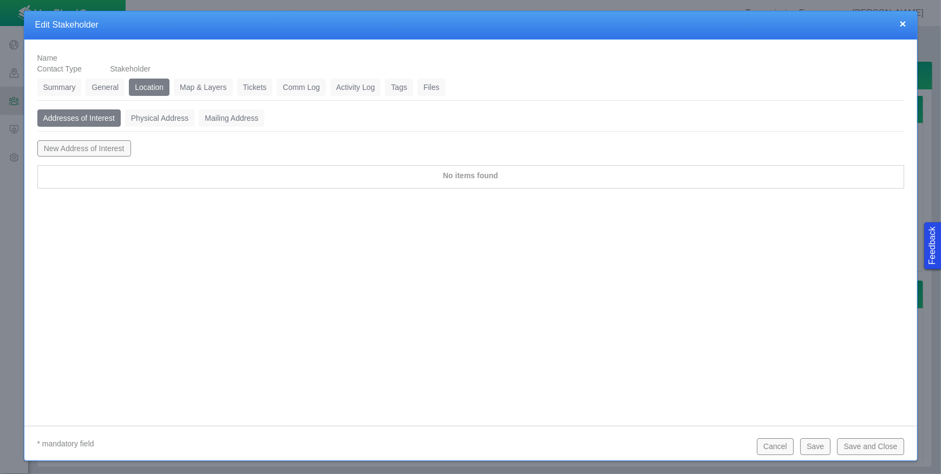
click at [99, 149] on button "New Address of Interest" at bounding box center [84, 148] width 94 height 16
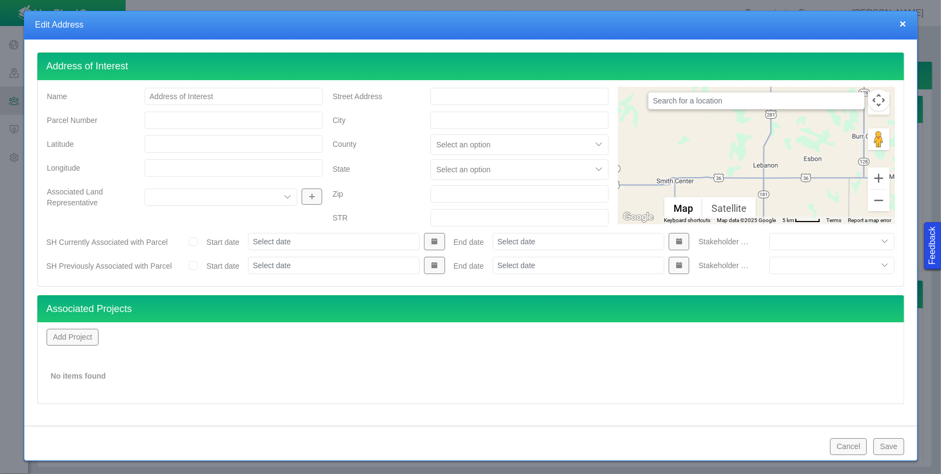
click at [275, 119] on input "Parcel Number" at bounding box center [234, 120] width 178 height 17
click at [475, 95] on input "Street Address" at bounding box center [519, 96] width 178 height 17
type input "[STREET_ADDRESS]"
type input "Greeley"
type input "80631"
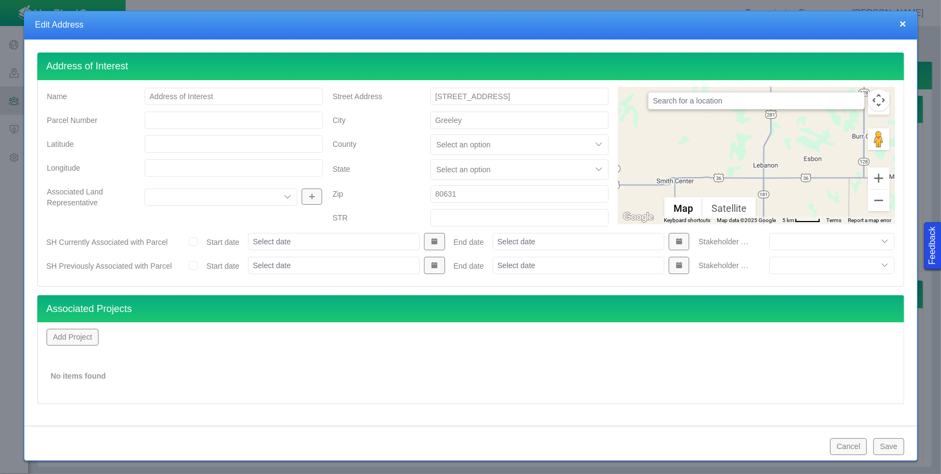
drag, startPoint x: 505, startPoint y: 95, endPoint x: 408, endPoint y: 96, distance: 96.9
click at [408, 96] on div "Street Address [STREET_ADDRESS]" at bounding box center [470, 96] width 293 height 19
click at [707, 97] on input "text" at bounding box center [756, 100] width 217 height 17
paste input "[STREET_ADDRESS]"
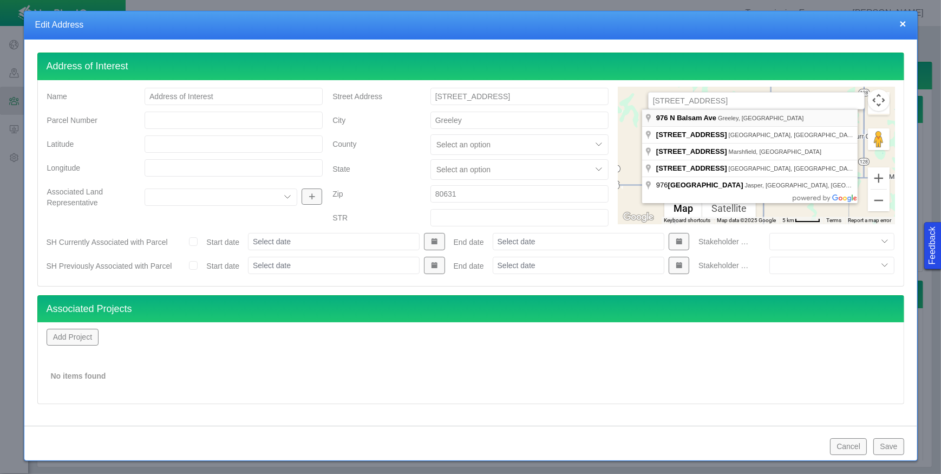
type input "[STREET_ADDRESS]"
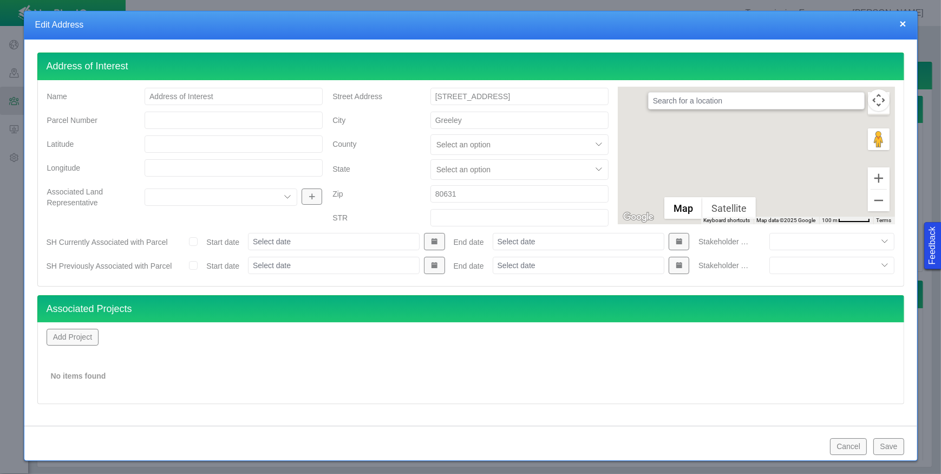
type input "40.44304960"
type input "-104.66723160"
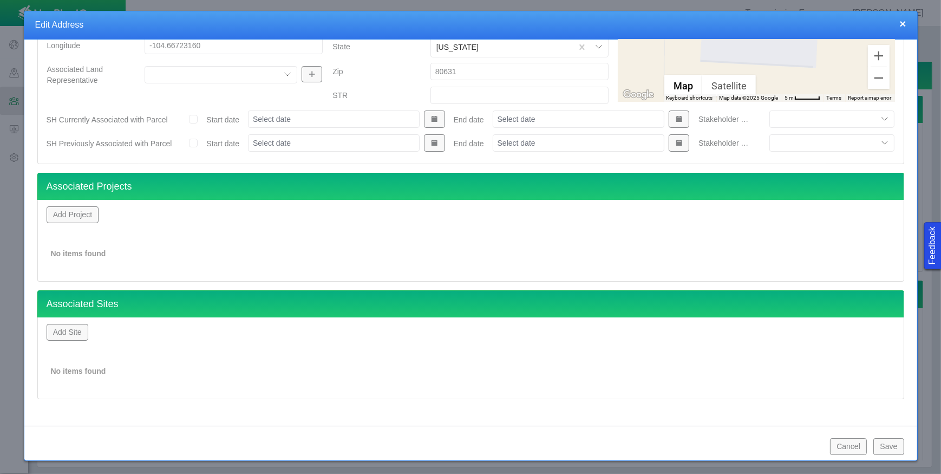
scroll to position [125, 0]
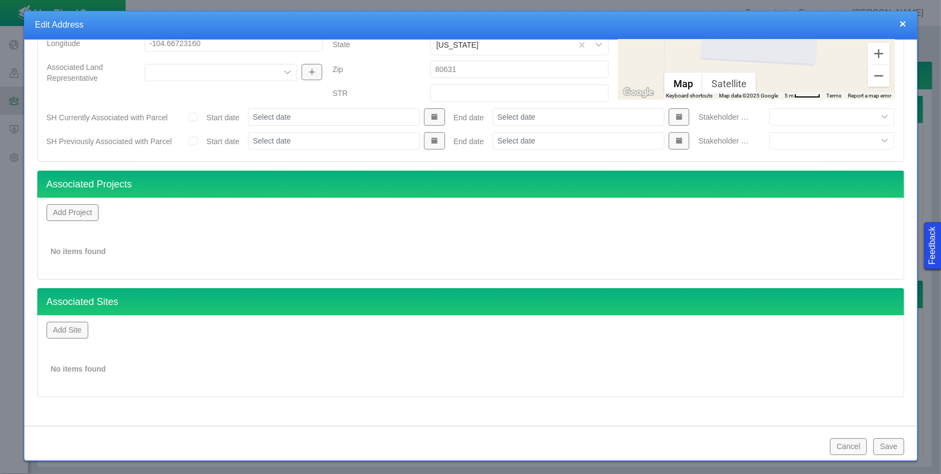
click at [81, 211] on button "Add Project" at bounding box center [73, 212] width 53 height 16
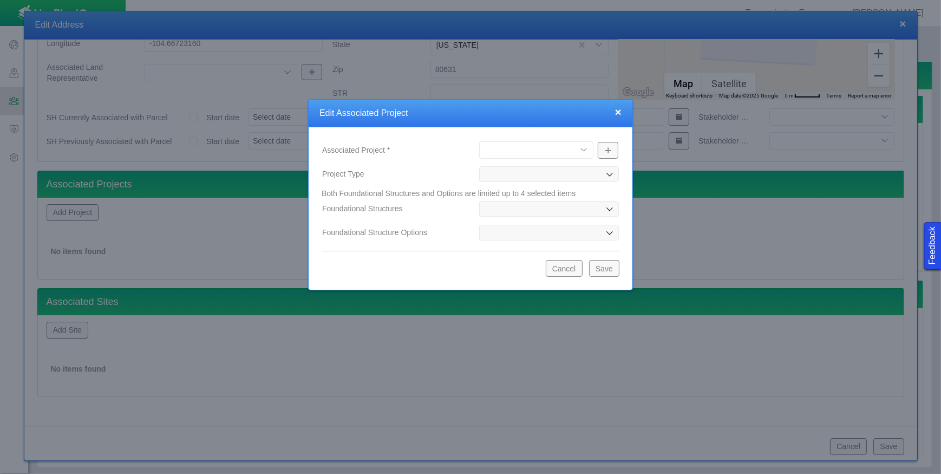
click at [586, 148] on select "2025 TX Renewables Pipeline [GEOGRAPHIC_DATA] Electrical Upgrades" at bounding box center [536, 149] width 114 height 17
click at [479, 141] on select "2025 TX Renewables Pipeline [GEOGRAPHIC_DATA] Electrical Upgrades" at bounding box center [536, 149] width 114 height 17
select select "56294995342221464"
click at [615, 269] on button "Save" at bounding box center [604, 268] width 30 height 16
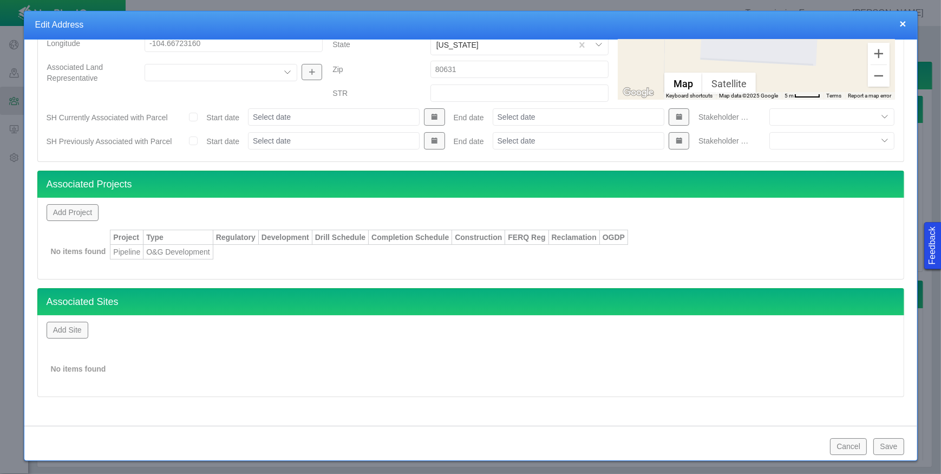
scroll to position [113, 0]
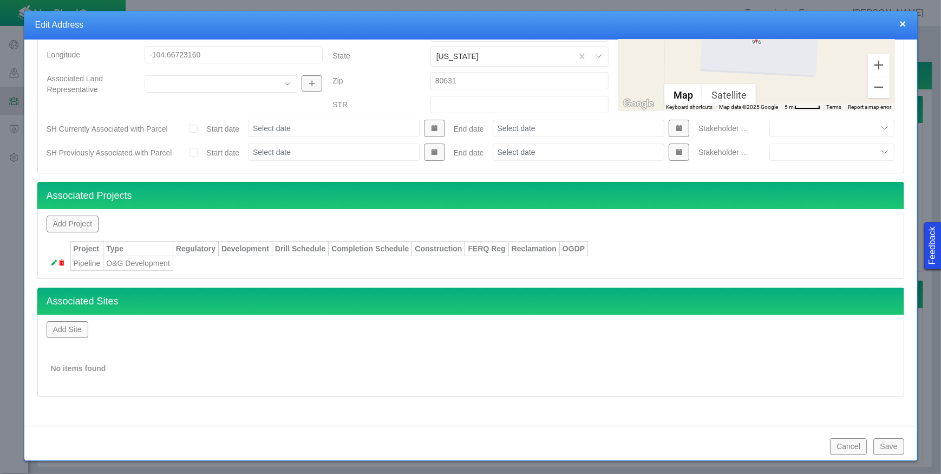
click at [67, 329] on button "Add Site" at bounding box center [68, 329] width 42 height 16
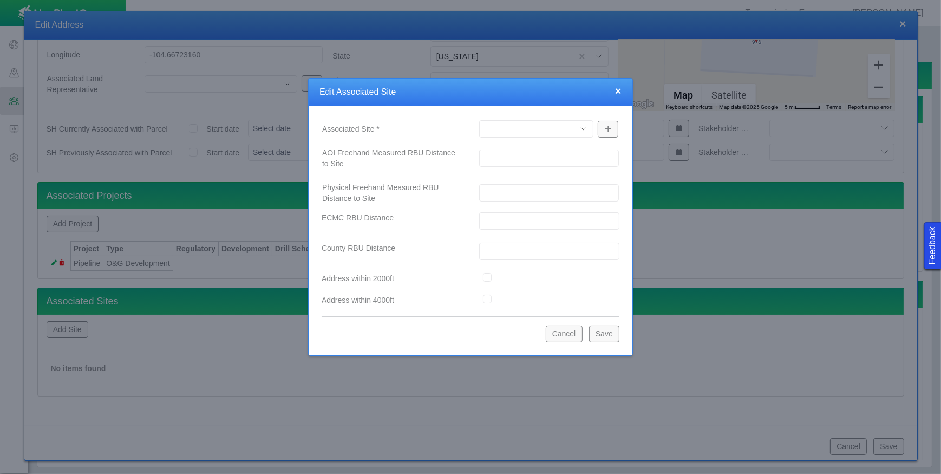
click at [583, 127] on select "[PERSON_NAME] Bingo Pad F01-12 [GEOGRAPHIC_DATA] Pad Pearl Poodle Rose Testing …" at bounding box center [536, 128] width 114 height 17
select select "56294995342220946"
click at [479, 120] on select "[PERSON_NAME] Bingo Pad F01-12 [GEOGRAPHIC_DATA] Pad Pearl Poodle Rose Testing …" at bounding box center [536, 128] width 114 height 17
click at [531, 157] on input "AOI Freehand Measured RBU Distance to Site" at bounding box center [549, 157] width 140 height 17
drag, startPoint x: 522, startPoint y: 158, endPoint x: 457, endPoint y: 158, distance: 65.0
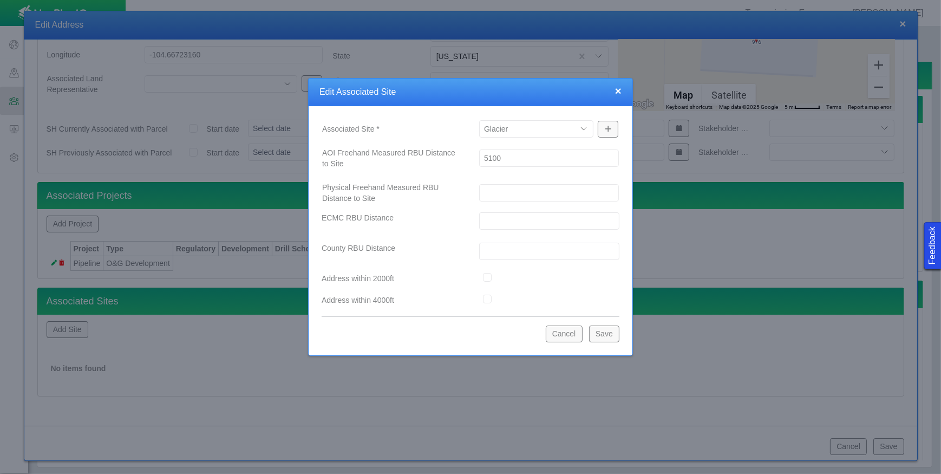
click at [457, 158] on div "AOI Freehand Measured RBU Distance to Site 5100" at bounding box center [471, 158] width 314 height 30
type input "5100"
click at [498, 190] on input "Physical Freehand Measured RBU Distance to Site" at bounding box center [549, 192] width 140 height 17
paste input "5100"
type input "5100"
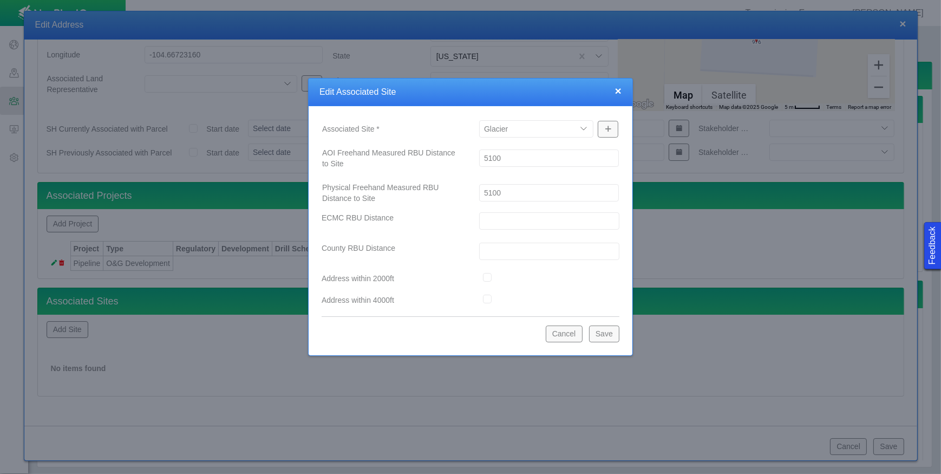
click at [497, 225] on input "text" at bounding box center [549, 220] width 140 height 17
paste input "5100"
type input "5100"
click at [493, 251] on input "text" at bounding box center [549, 251] width 140 height 17
paste input "5100"
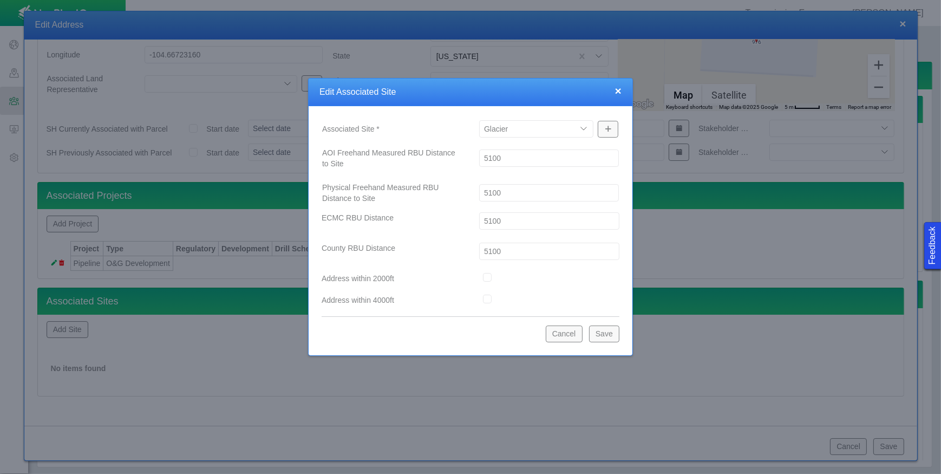
type input "5100"
click at [605, 340] on button "Save" at bounding box center [604, 333] width 30 height 16
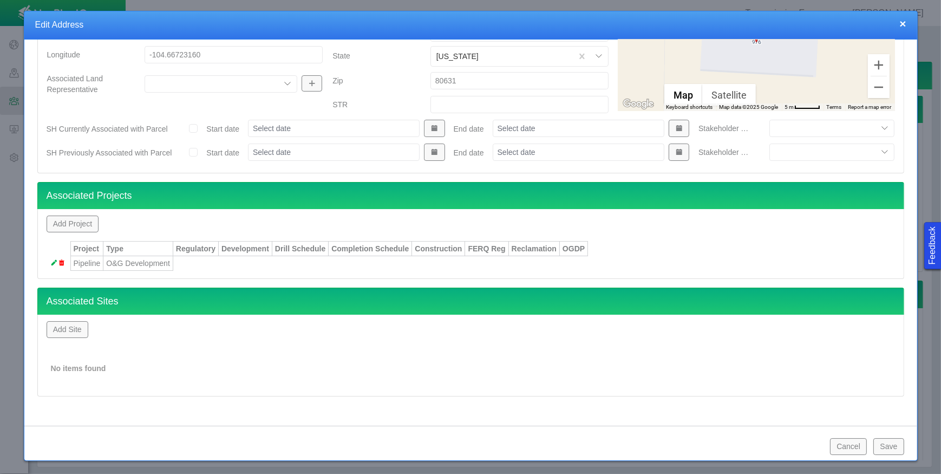
scroll to position [107, 0]
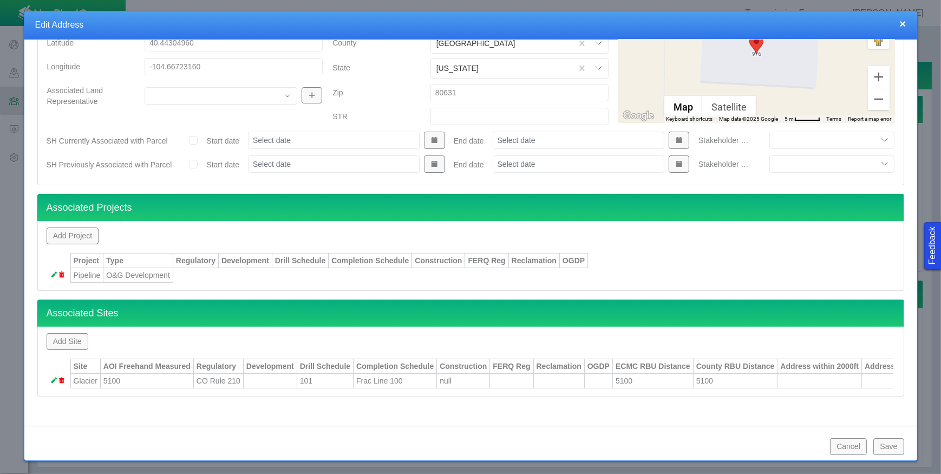
click at [895, 447] on button "Save" at bounding box center [888, 446] width 30 height 16
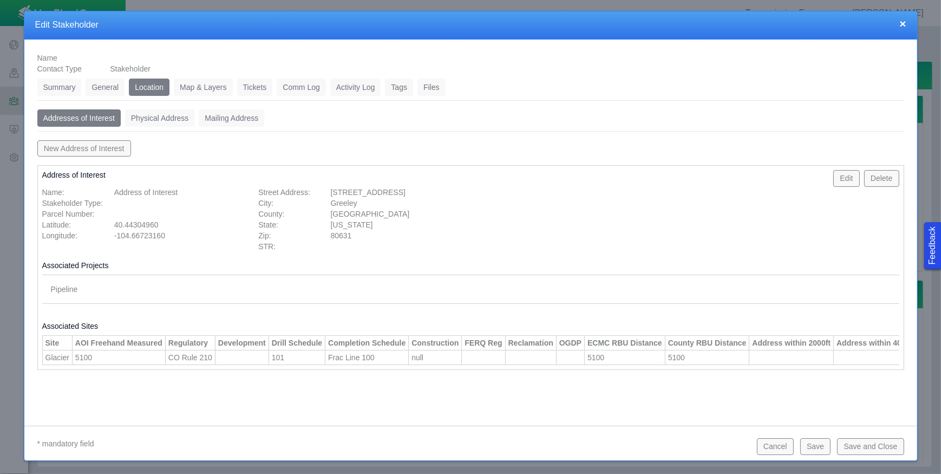
click at [895, 446] on button "Save and Close" at bounding box center [870, 446] width 67 height 16
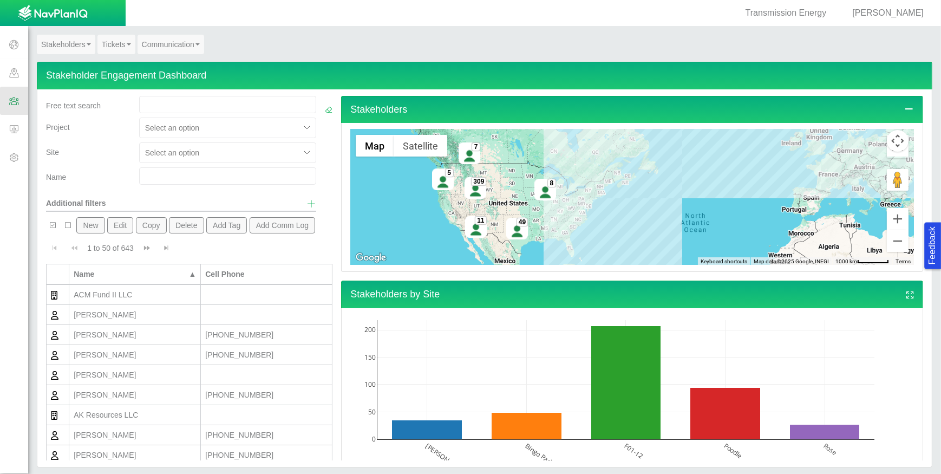
click at [110, 42] on link "Tickets" at bounding box center [116, 44] width 38 height 19
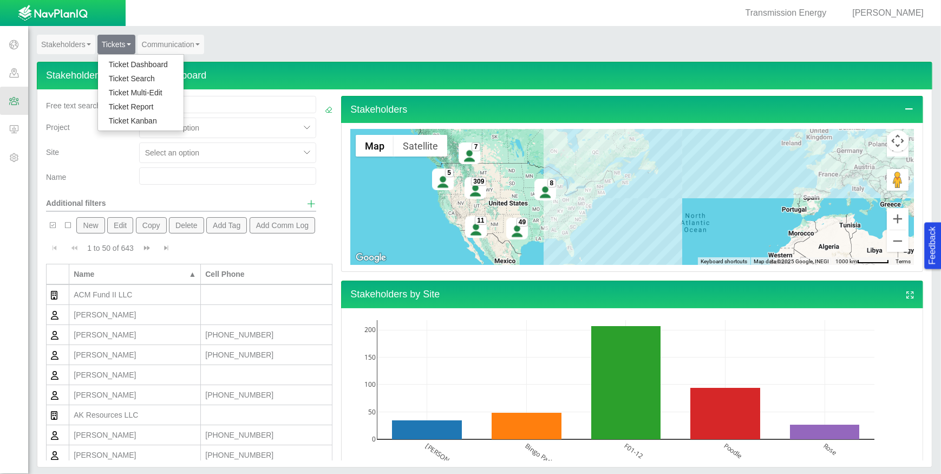
click at [124, 64] on link "Ticket Dashboard" at bounding box center [141, 64] width 86 height 14
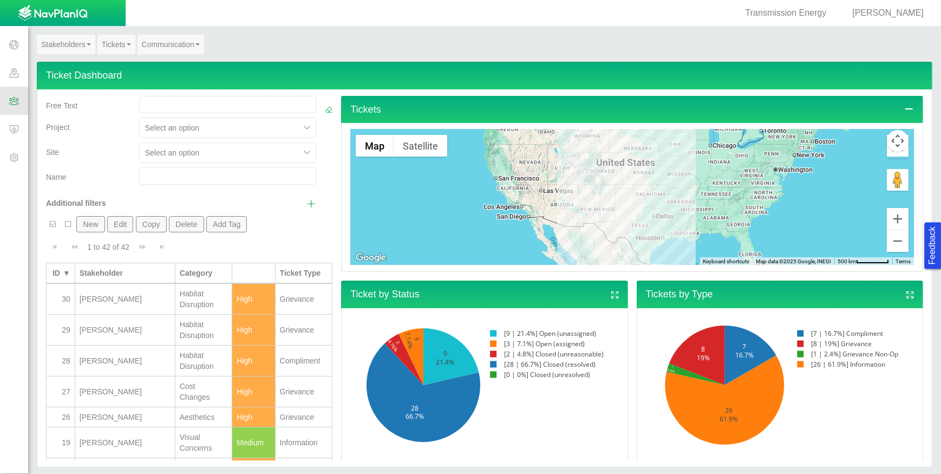
click at [93, 223] on button "New" at bounding box center [90, 224] width 28 height 16
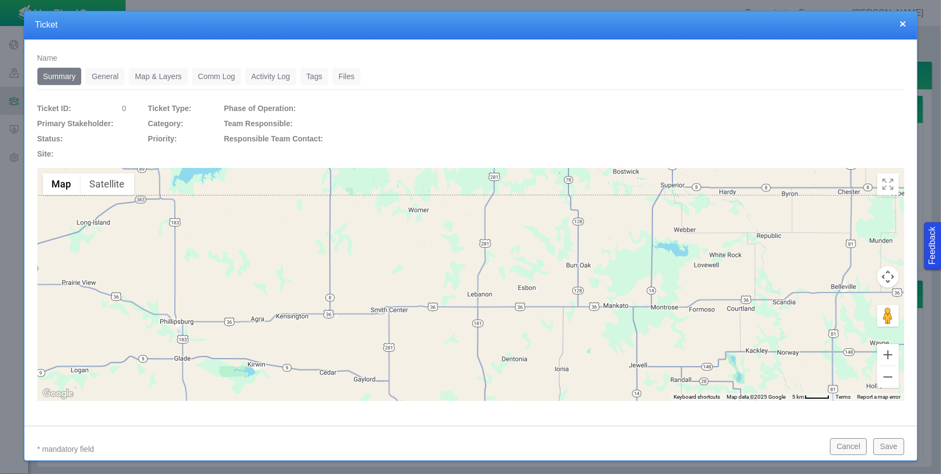
click at [118, 81] on link "General" at bounding box center [105, 76] width 39 height 17
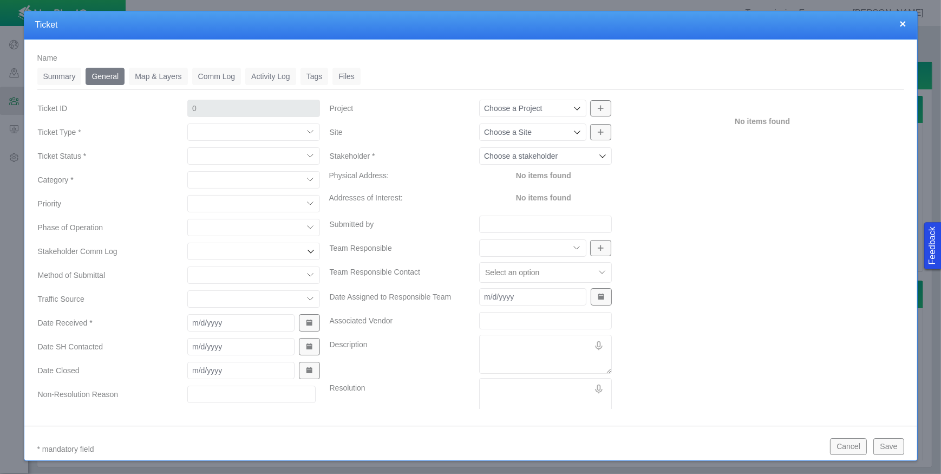
click at [573, 154] on input "Stakeholder *" at bounding box center [540, 156] width 112 height 11
click at [556, 179] on span "[PERSON_NAME]" at bounding box center [541, 180] width 120 height 11
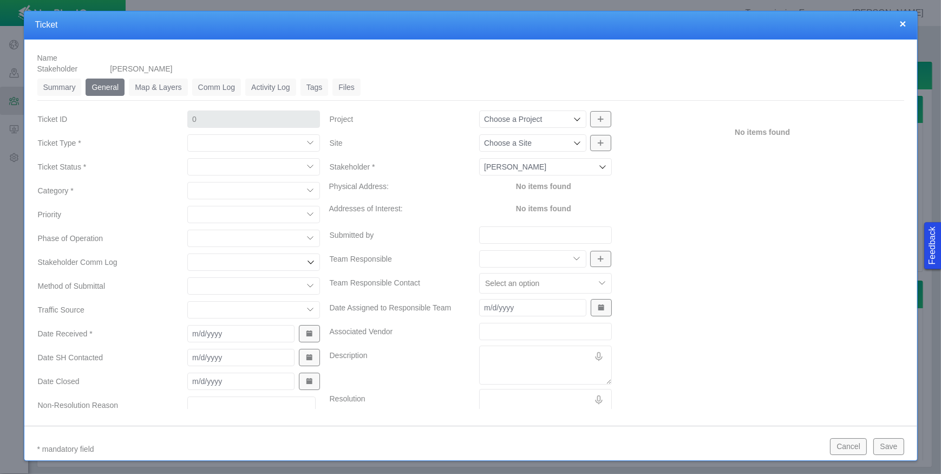
type input "[PERSON_NAME]"
click at [547, 143] on input "Site" at bounding box center [527, 143] width 87 height 11
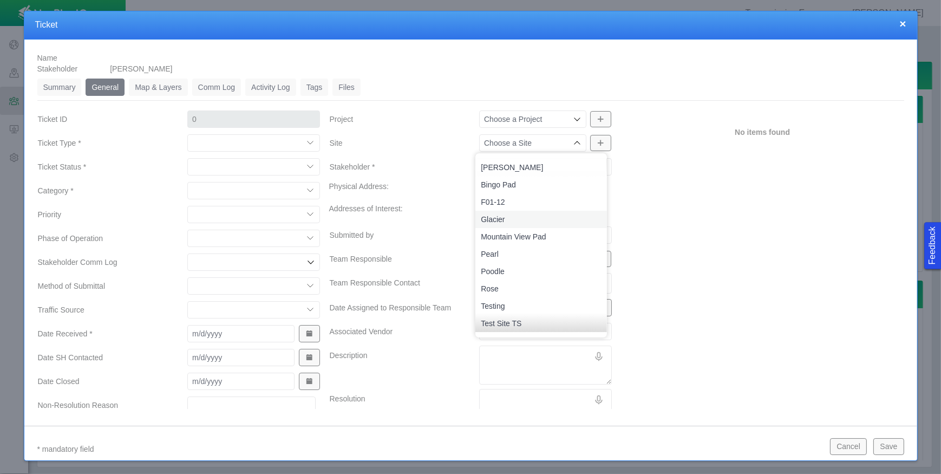
click at [504, 220] on span "Glacier" at bounding box center [541, 219] width 120 height 11
type input "Glacier"
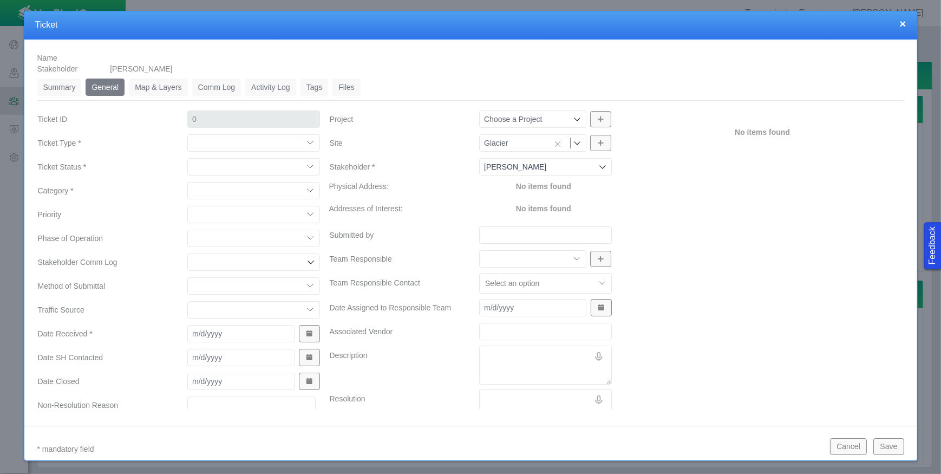
type input "31"
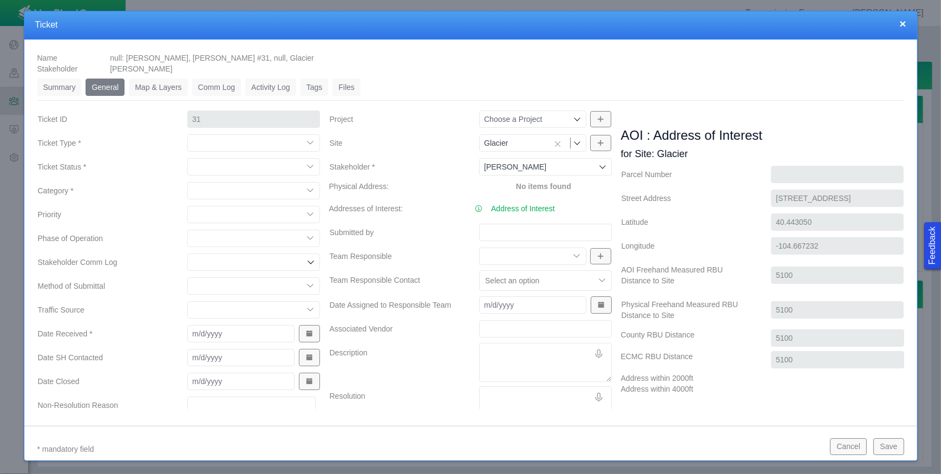
click at [558, 118] on input "Project" at bounding box center [527, 119] width 87 height 11
click at [514, 165] on span "Pipeline" at bounding box center [541, 160] width 120 height 11
type input "Pipeline"
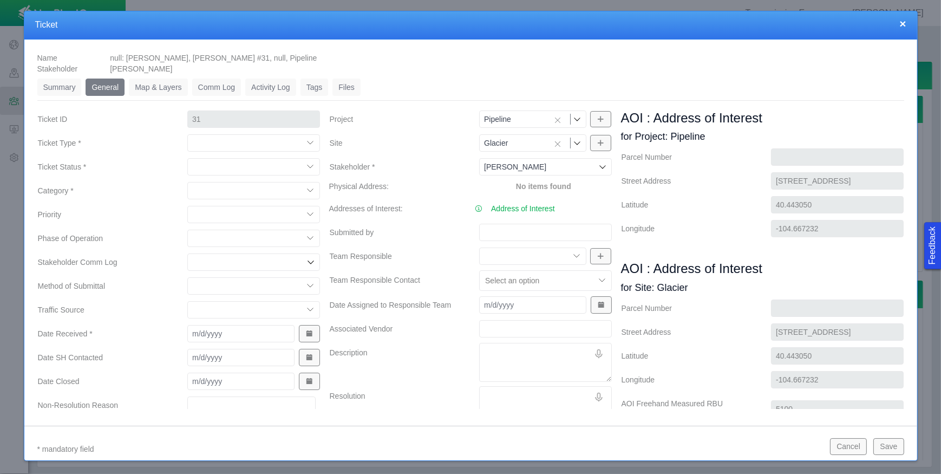
click at [305, 143] on select "Compliment Grievance Grievance Non-Op Information" at bounding box center [253, 142] width 133 height 17
click at [187, 134] on select "Compliment Grievance Grievance Non-Op Information" at bounding box center [253, 142] width 133 height 17
select select "149181737656674603"
click at [306, 167] on select "Closed (resolved) Closed (unreasonable) Closed (unresolved) Open (assigned) Ope…" at bounding box center [253, 166] width 133 height 17
select select "150026162586819926"
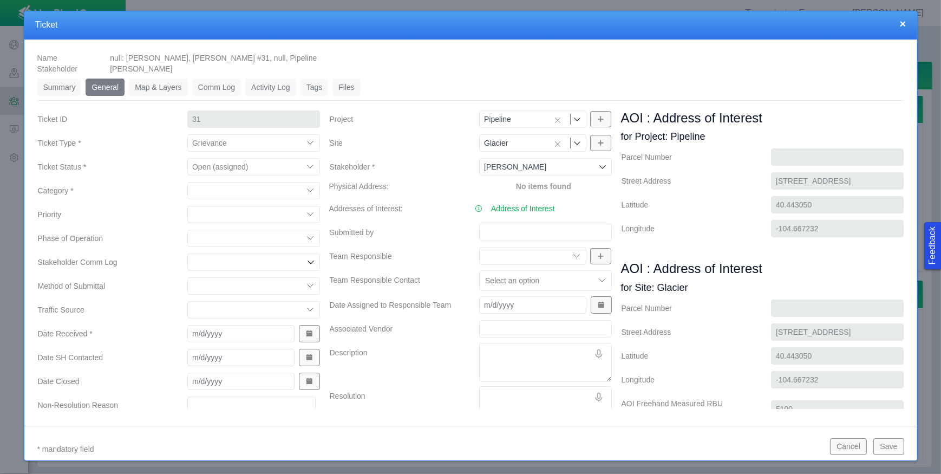
click at [187, 158] on select "Closed (resolved) Closed (unreasonable) Closed (unresolved) Open (assigned) Ope…" at bounding box center [253, 166] width 133 height 17
click at [305, 186] on select "Aesthetics Cost Changes Environment Habitat Disruption Property Value Visual Co…" at bounding box center [253, 190] width 133 height 17
select select "36873221949148855"
click at [187, 182] on select "Aesthetics Cost Changes Environment Habitat Disruption Property Value Visual Co…" at bounding box center [253, 190] width 133 height 17
click at [310, 214] on select "High Medium Low" at bounding box center [253, 214] width 133 height 17
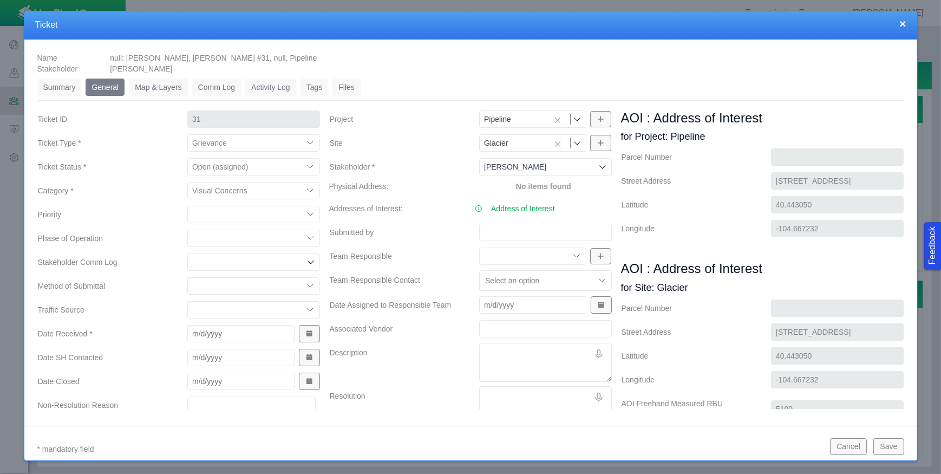
select select "High"
click at [187, 206] on select "High Medium Low" at bounding box center [253, 214] width 133 height 17
click at [314, 237] on select "Construction Pole Drives Line Runs Cleanup Supplying Power Operations" at bounding box center [253, 238] width 133 height 17
select select "107241966126786487"
click at [187, 230] on select "Construction Pole Drives Line Runs Cleanup Supplying Power Operations" at bounding box center [253, 238] width 133 height 17
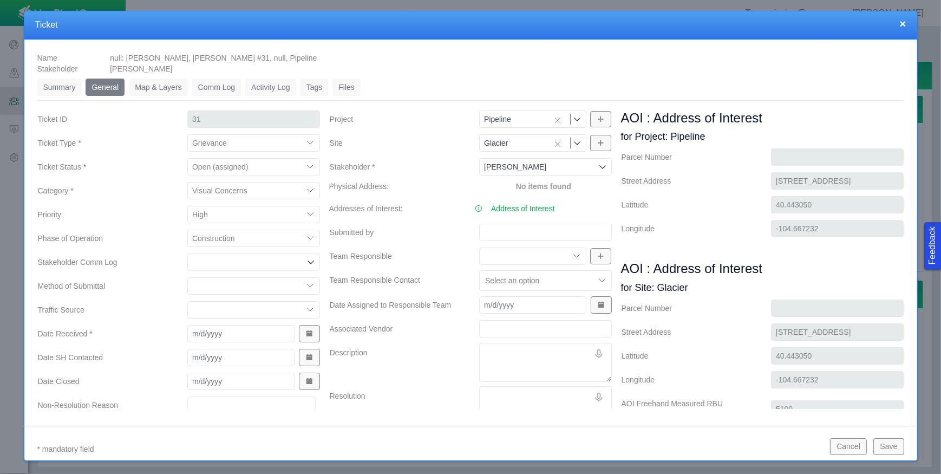
click at [308, 262] on icon at bounding box center [310, 262] width 9 height 9
click at [138, 283] on label "Method of Submittal" at bounding box center [104, 285] width 150 height 19
click at [187, 283] on select "Email In Person Mail Phone Text Website Social Media" at bounding box center [253, 285] width 133 height 17
click at [310, 280] on select "Email In Person Mail Phone Text Website Social Media" at bounding box center [253, 285] width 133 height 17
select select "153685337284019385"
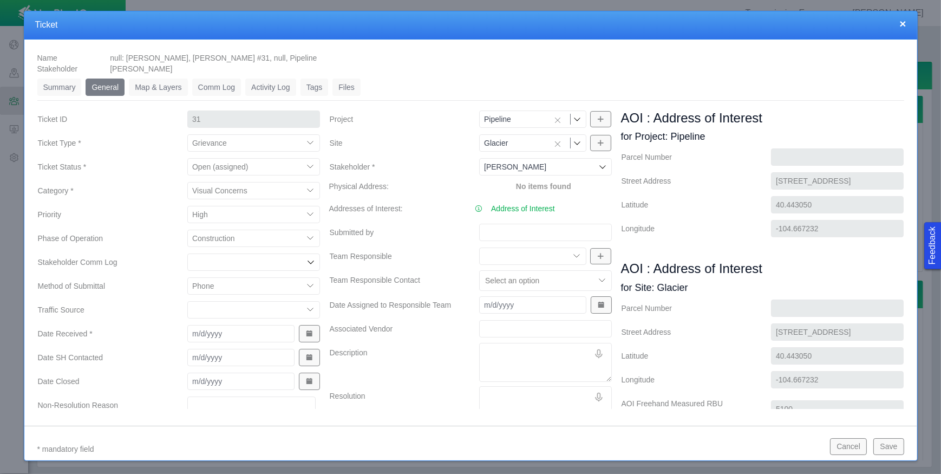
click at [187, 277] on select "Email In Person Mail Phone Text Website Social Media" at bounding box center [253, 285] width 133 height 17
click at [308, 306] on select "Direct Mailer Meeting Employee Discussion Website Customer Support Social Media…" at bounding box center [253, 309] width 133 height 17
select select "115123265474684495"
click at [187, 301] on select "Direct Mailer Meeting Employee Discussion Website Customer Support Social Media…" at bounding box center [253, 309] width 133 height 17
click at [306, 331] on span "Show Date Picker" at bounding box center [309, 334] width 8 height 8
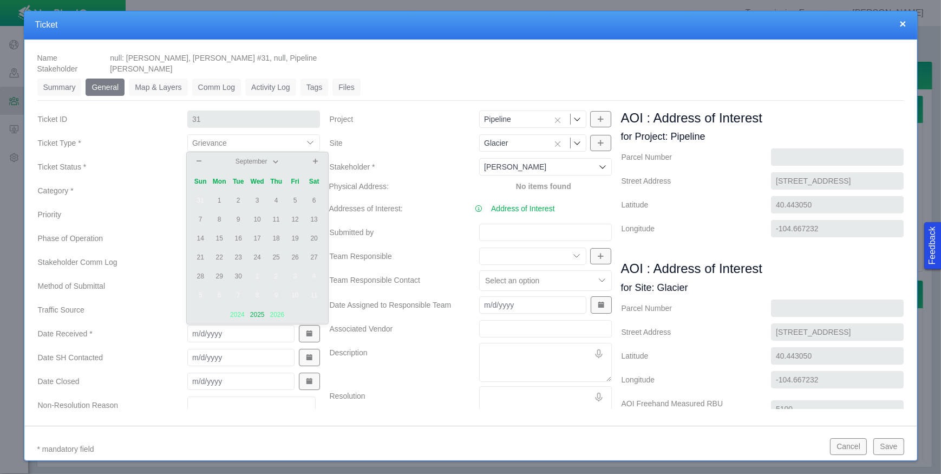
click at [259, 199] on td "3" at bounding box center [257, 200] width 19 height 19
type input "[DATE]"
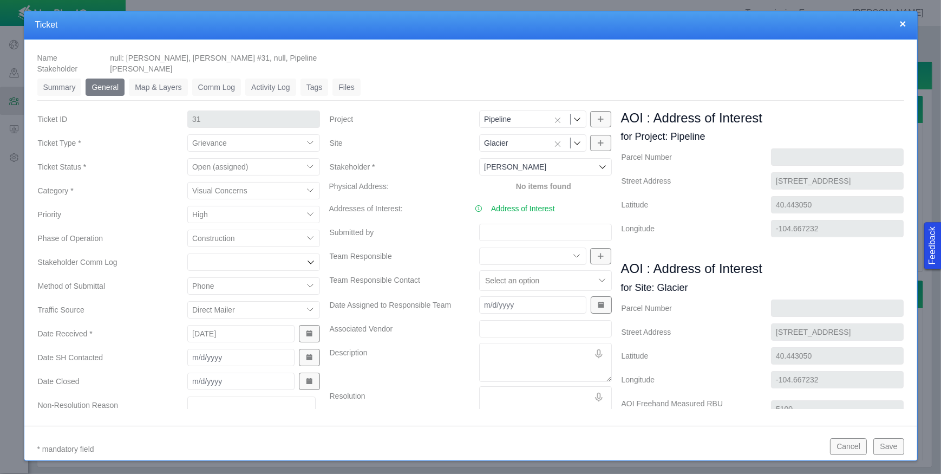
click at [568, 252] on select "Electrical Team Engineering Mineral Land Pipe Fitters Regulatory Surface Land" at bounding box center [532, 255] width 107 height 17
select select "32651097298436300"
click at [479, 247] on select "Electrical Team Engineering Mineral Land Pipe Fitters Regulatory Surface Land" at bounding box center [532, 255] width 107 height 17
click at [895, 447] on button "Save" at bounding box center [888, 446] width 30 height 16
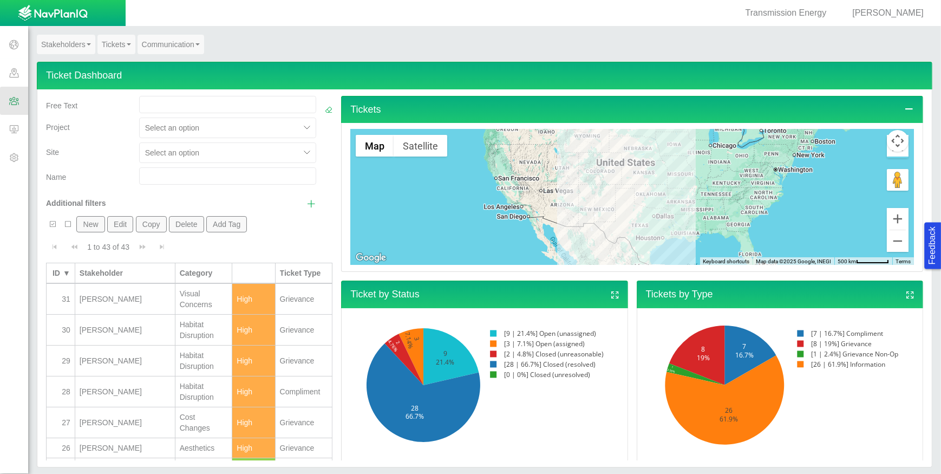
click at [119, 47] on link "Tickets" at bounding box center [116, 44] width 38 height 19
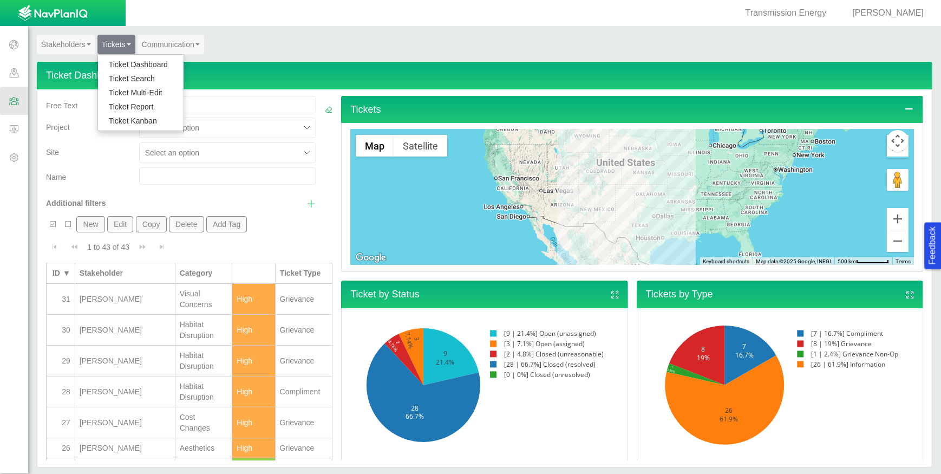
click at [119, 59] on link "Ticket Dashboard" at bounding box center [141, 64] width 86 height 14
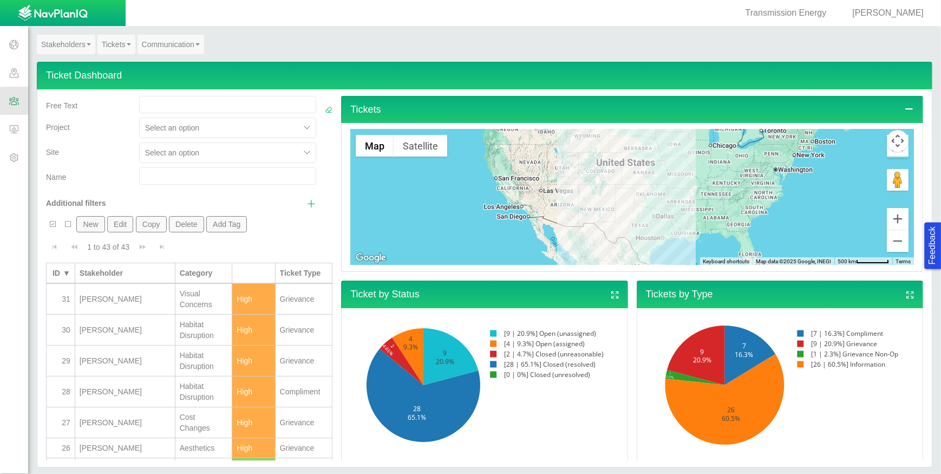
click at [234, 149] on div at bounding box center [219, 152] width 149 height 13
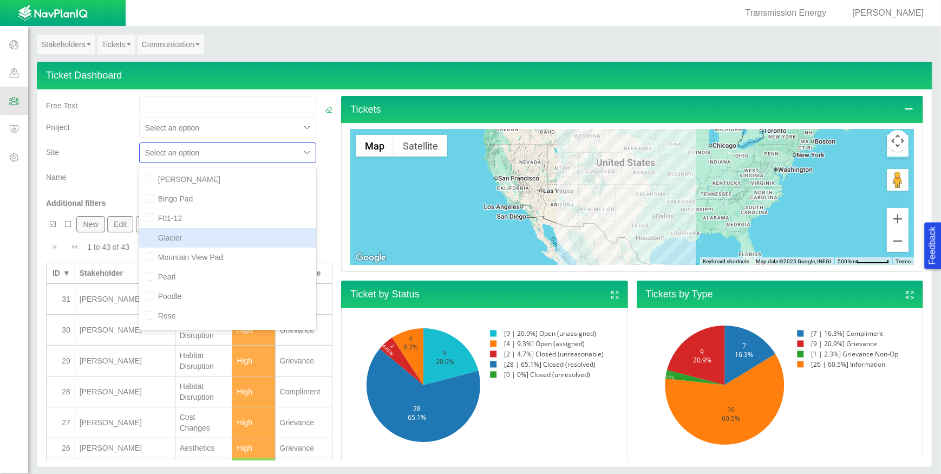
click at [205, 241] on div "Glacier" at bounding box center [228, 237] width 178 height 19
checkbox input "true"
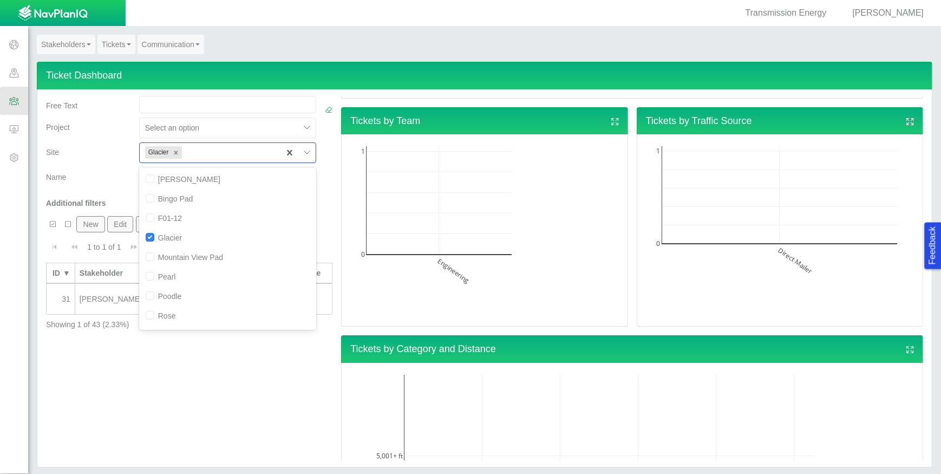
scroll to position [871, 0]
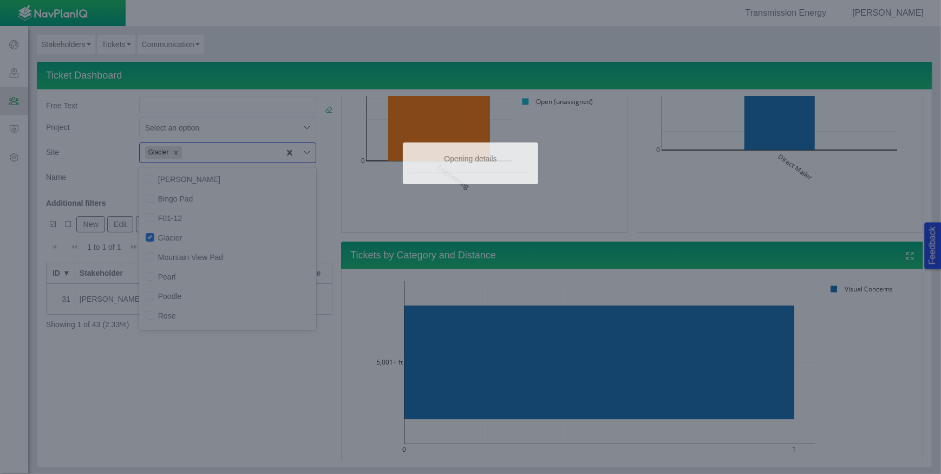
click at [604, 370] on div at bounding box center [470, 237] width 941 height 474
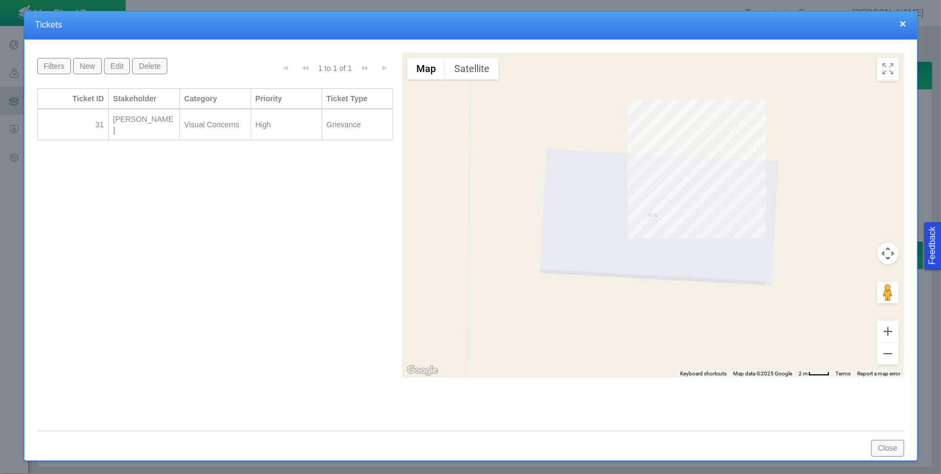
click at [903, 23] on button "×" at bounding box center [902, 23] width 6 height 11
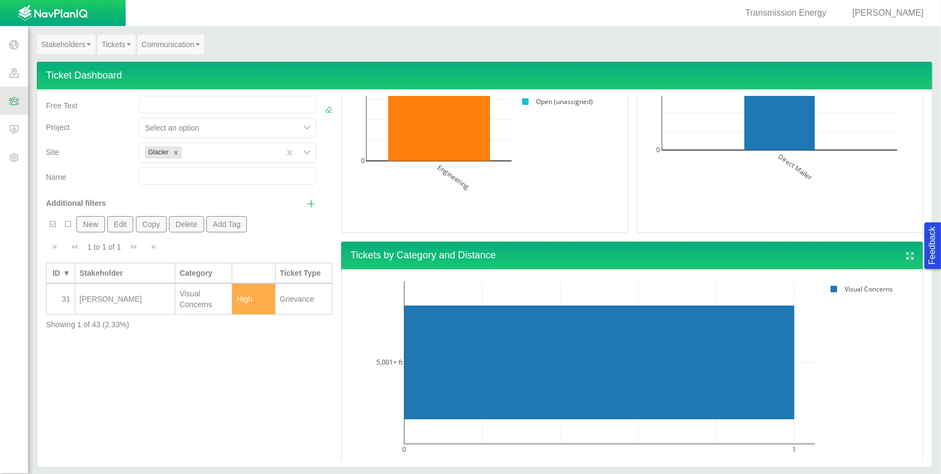
scroll to position [856, 0]
